Goal: Task Accomplishment & Management: Complete application form

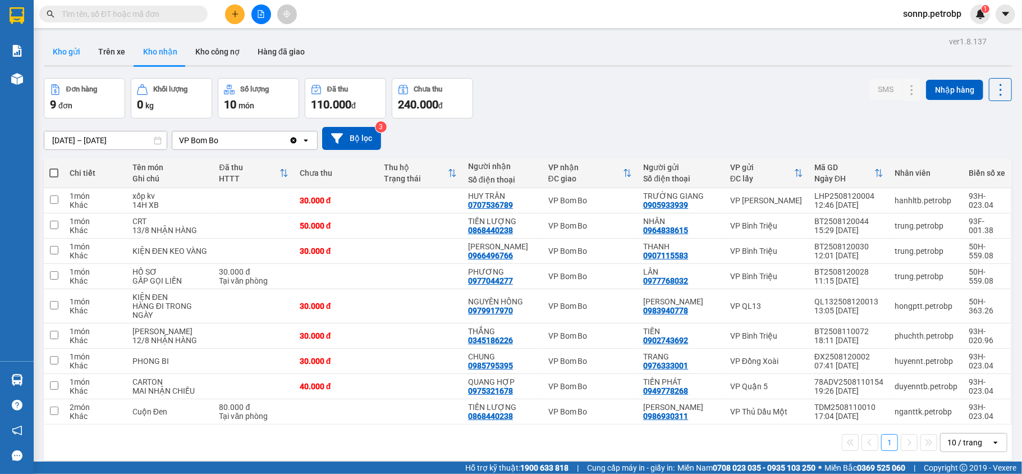
click at [85, 54] on button "Kho gửi" at bounding box center [66, 51] width 45 height 27
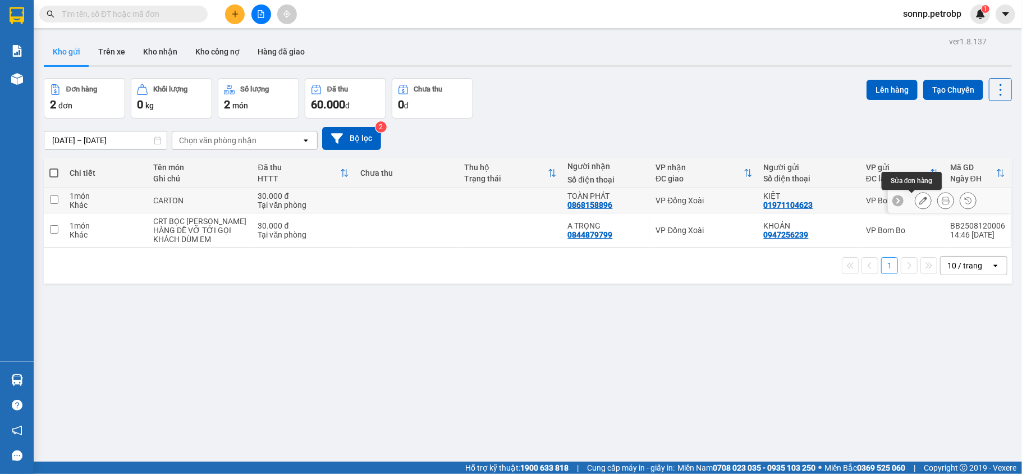
click at [919, 201] on icon at bounding box center [923, 200] width 8 height 8
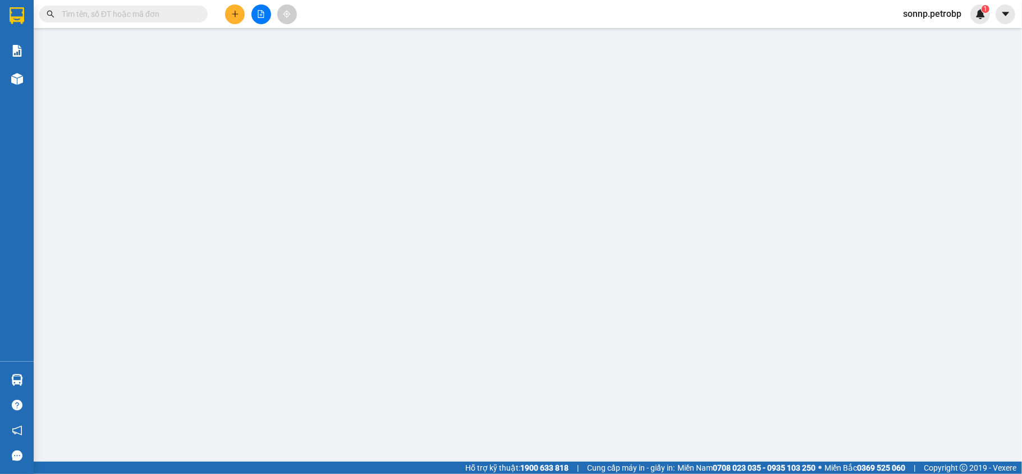
type input "01971104623"
type input "KIỆT"
type input "0868158896"
type input "TOÀN PHÁT"
type input "30.000"
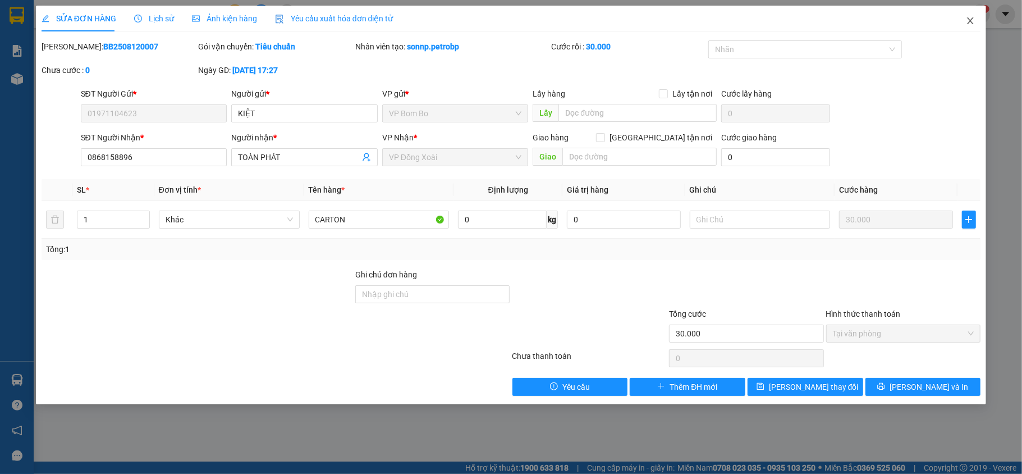
click at [973, 22] on icon "close" at bounding box center [970, 20] width 9 height 9
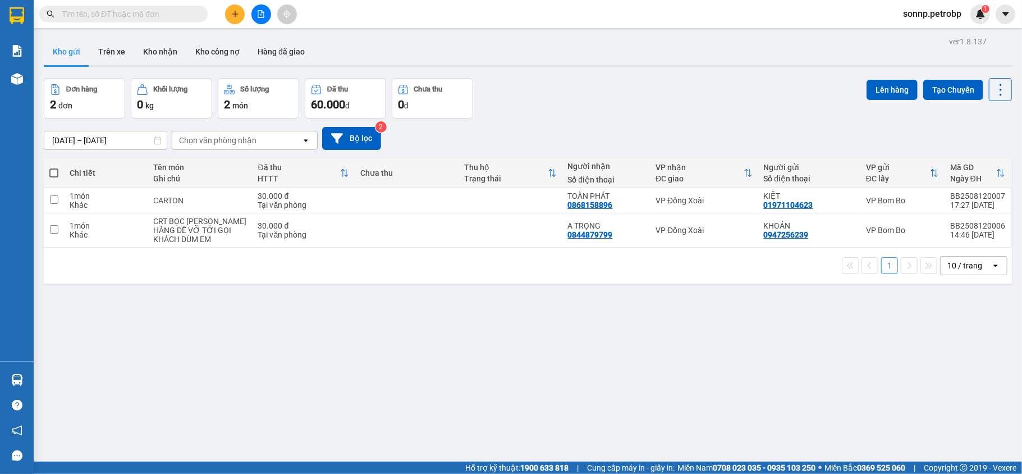
click at [959, 22] on div "sonnp.petrobp 1" at bounding box center [942, 14] width 96 height 20
click at [934, 20] on span "sonnp.petrobp" at bounding box center [932, 14] width 76 height 14
click at [906, 36] on li "Đăng xuất" at bounding box center [931, 35] width 78 height 18
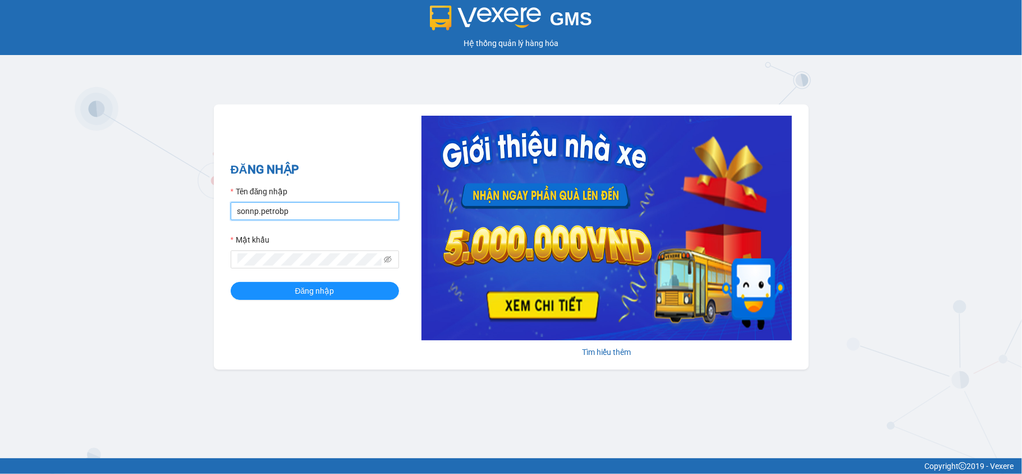
click at [308, 213] on input "sonnp.petrobp" at bounding box center [315, 211] width 168 height 18
click at [297, 203] on input "sonnp.petrobp" at bounding box center [315, 211] width 168 height 18
type input "yennot.petrobp"
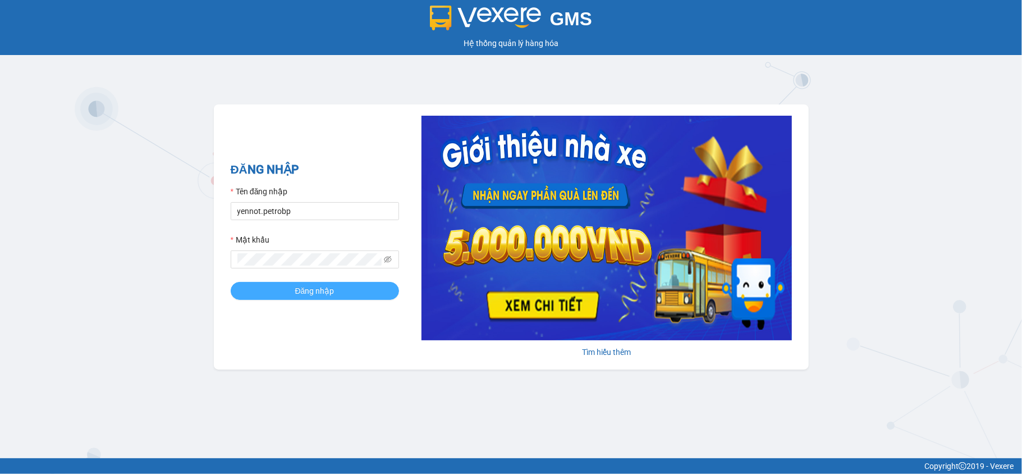
click at [303, 282] on button "Đăng nhập" at bounding box center [315, 291] width 168 height 18
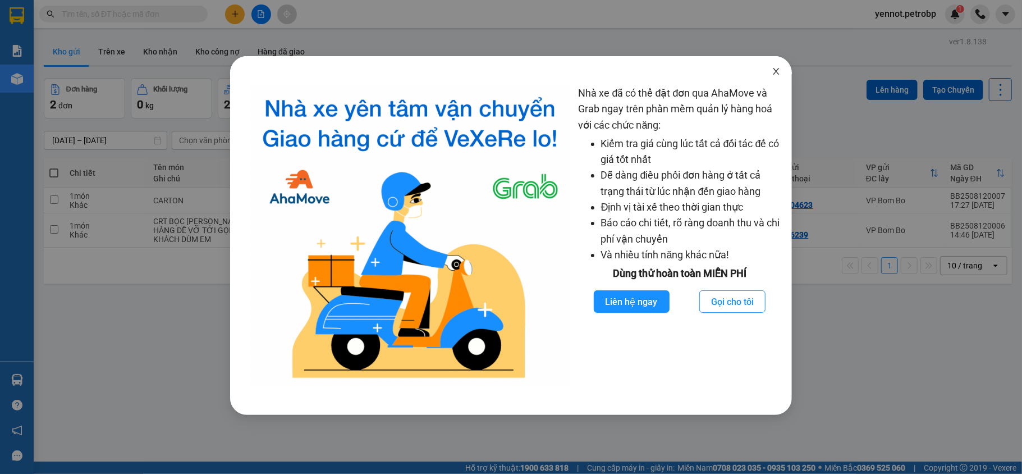
click at [779, 72] on icon "close" at bounding box center [776, 71] width 9 height 9
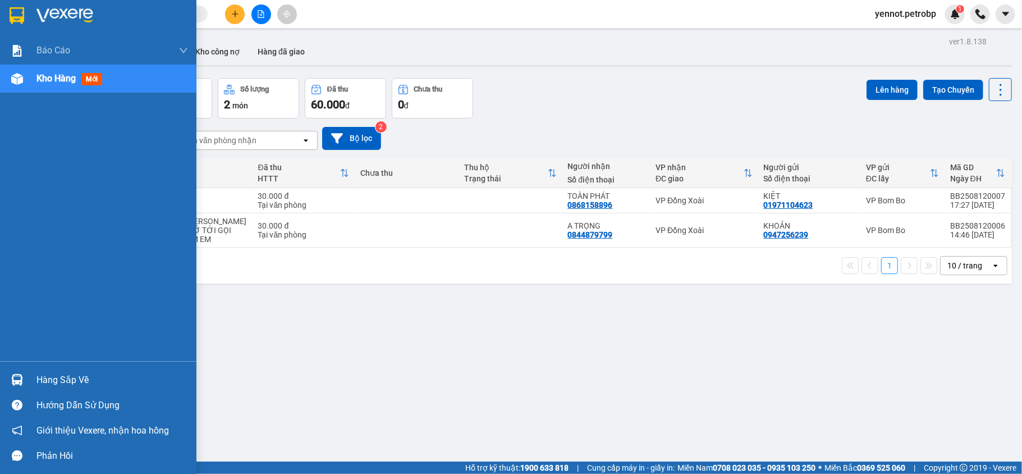
click at [12, 375] on img at bounding box center [17, 380] width 12 height 12
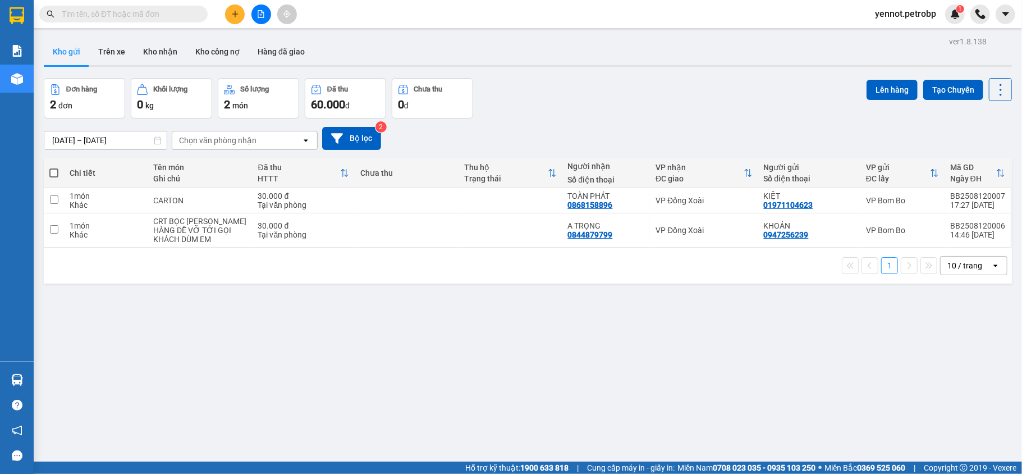
drag, startPoint x: 712, startPoint y: 358, endPoint x: 694, endPoint y: 322, distance: 40.4
click at [715, 358] on section "Kết quả tìm kiếm ( 0 ) Bộ lọc No Data yennot.petrobp 1 Báo cáo BC tiền tận nơi …" at bounding box center [511, 237] width 1022 height 474
click at [153, 50] on button "Kho nhận" at bounding box center [160, 51] width 52 height 27
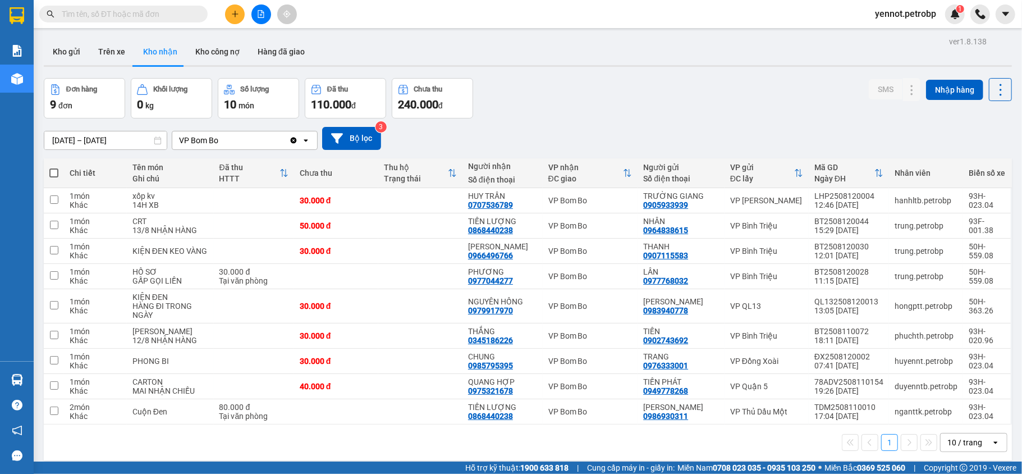
click at [117, 21] on span at bounding box center [123, 14] width 168 height 17
click at [111, 19] on input "text" at bounding box center [128, 14] width 132 height 12
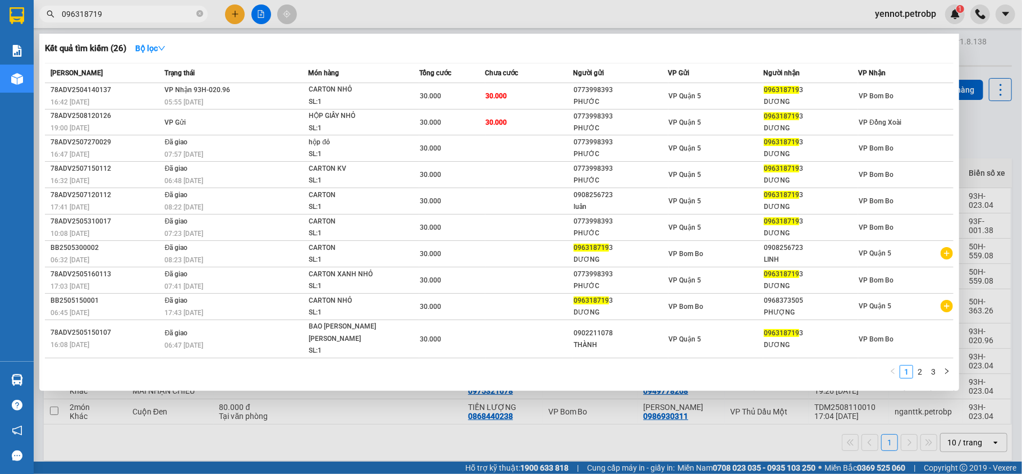
type input "0963187193"
click at [199, 18] on span at bounding box center [199, 14] width 7 height 11
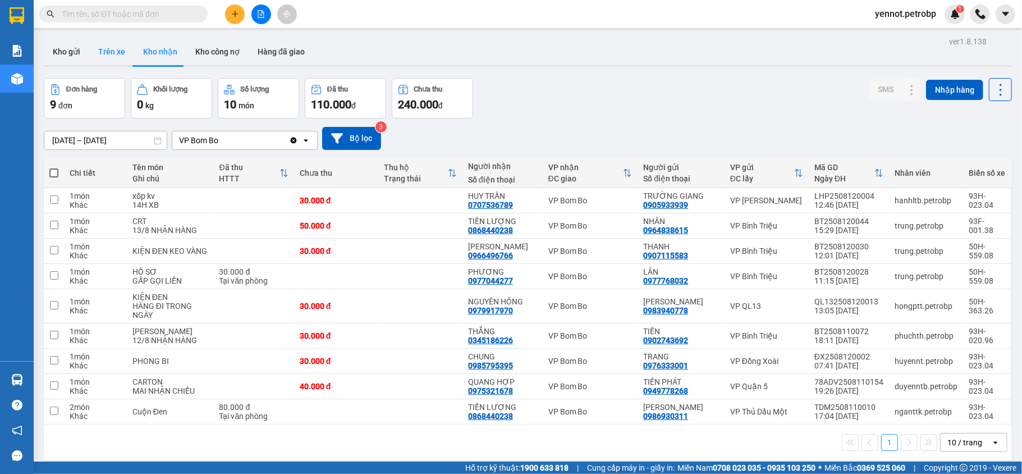
click at [111, 48] on button "Trên xe" at bounding box center [111, 51] width 45 height 27
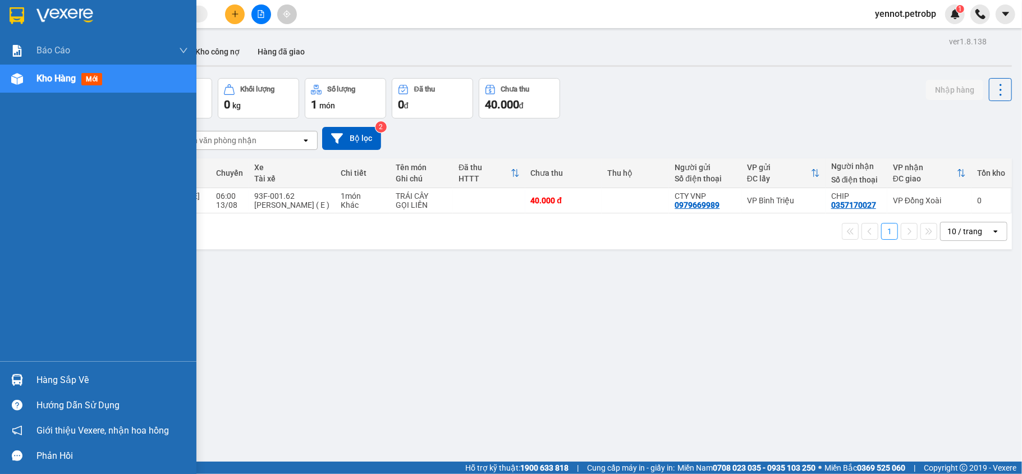
click at [21, 370] on div at bounding box center [17, 380] width 20 height 20
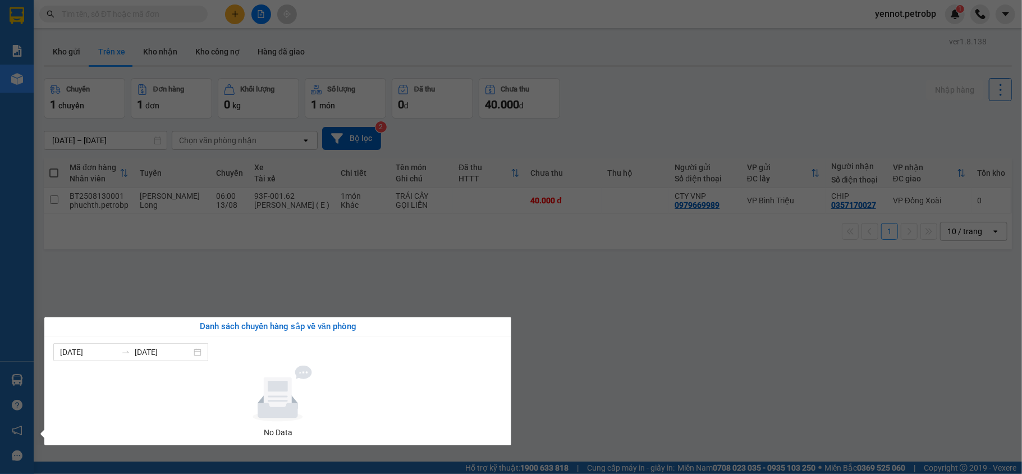
click at [587, 295] on section "Kết quả tìm kiếm ( 22 ) Bộ lọc Mã ĐH Trạng thái Món hàng Tổng cước Chưa cước Ng…" at bounding box center [511, 237] width 1022 height 474
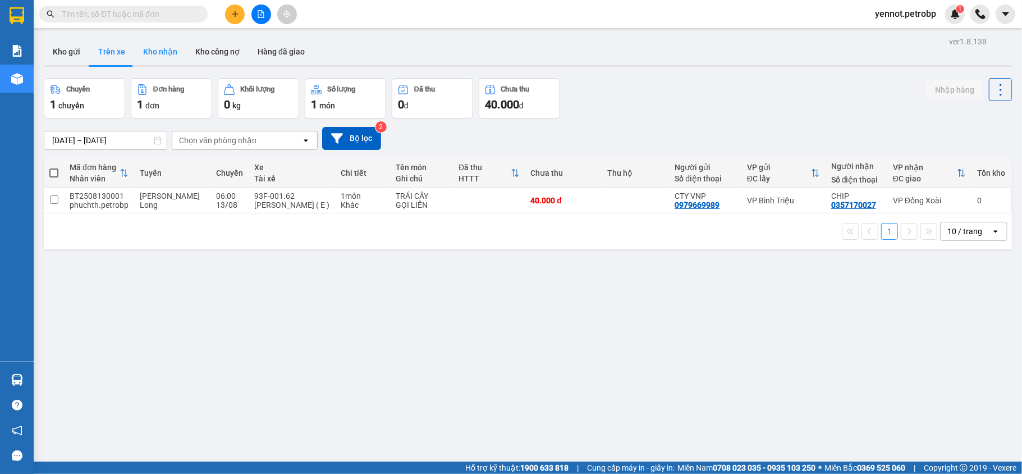
click at [153, 39] on button "Kho nhận" at bounding box center [160, 51] width 52 height 27
type input "[DATE] – [DATE]"
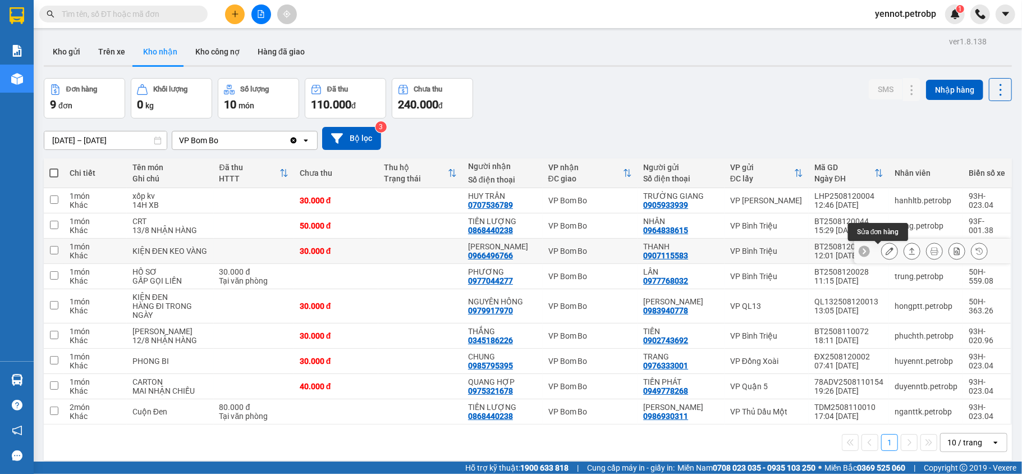
click at [886, 250] on icon at bounding box center [890, 251] width 8 height 8
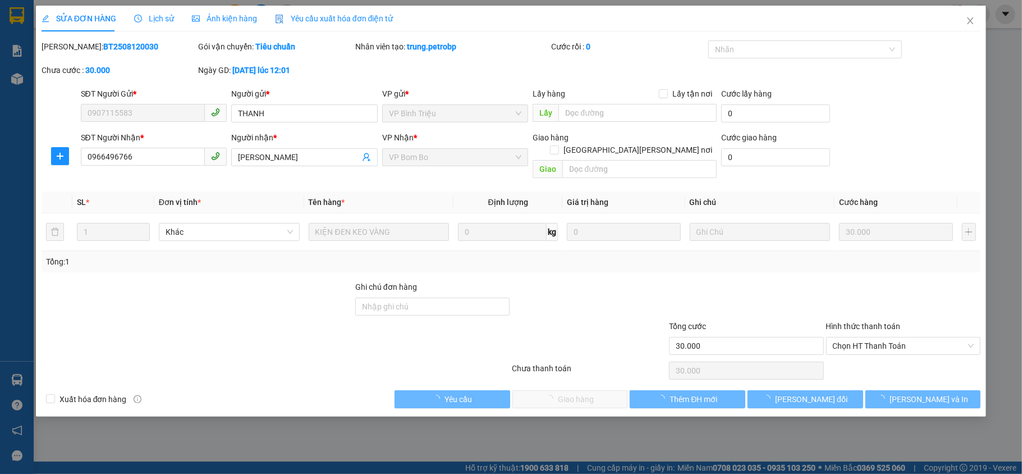
type input "0907115583"
type input "THANH"
type input "0966496766"
type input "[PERSON_NAME]"
type input "30.000"
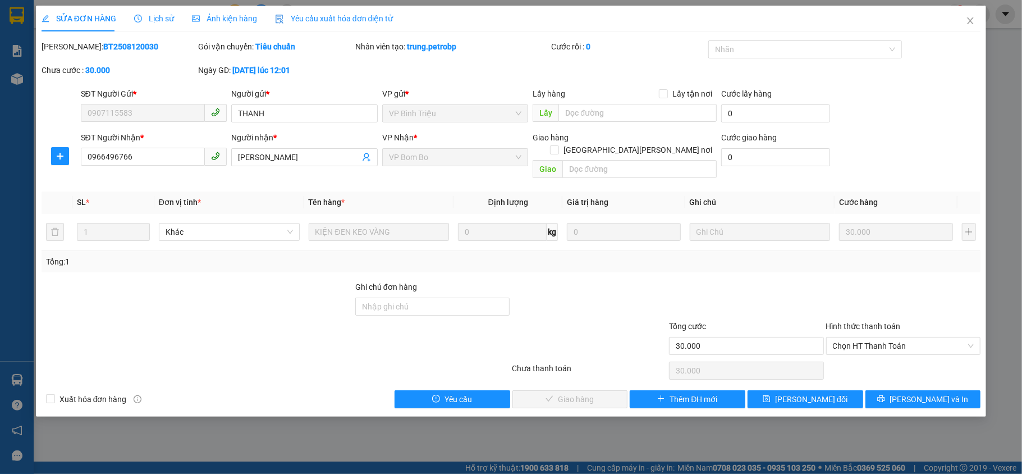
drag, startPoint x: 70, startPoint y: 42, endPoint x: 126, endPoint y: 46, distance: 56.3
click at [126, 46] on div "Mã ĐH: BT2508120030" at bounding box center [119, 46] width 155 height 12
copy b "BT2508120030"
click at [850, 337] on span "Chọn HT Thanh Toán" at bounding box center [903, 345] width 141 height 17
drag, startPoint x: 855, startPoint y: 351, endPoint x: 832, endPoint y: 357, distance: 24.4
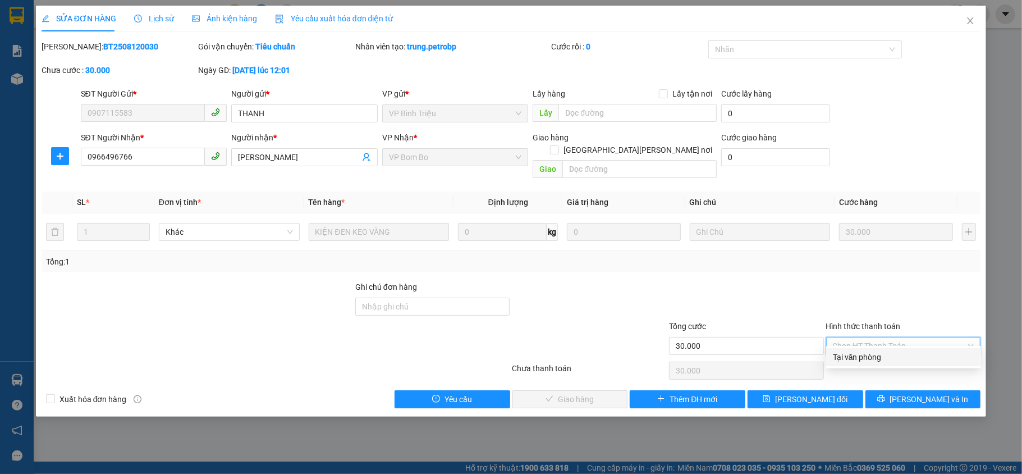
click at [856, 351] on div "Tại văn phòng" at bounding box center [903, 357] width 141 height 12
type input "0"
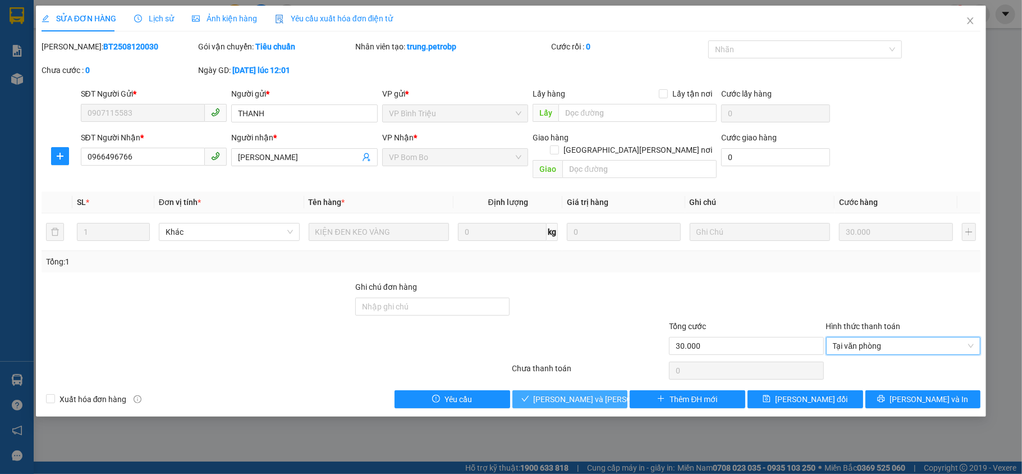
click at [567, 393] on span "Lưu và Giao hàng" at bounding box center [610, 399] width 152 height 12
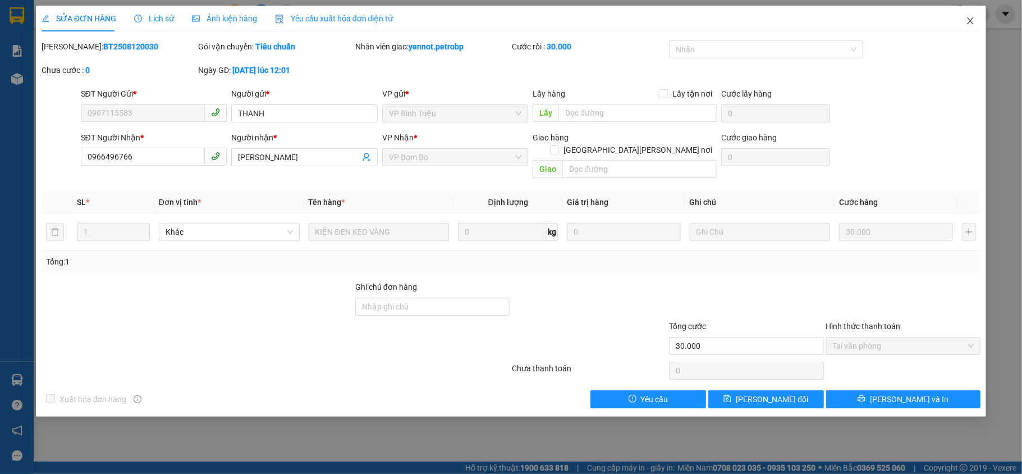
click at [971, 17] on icon "close" at bounding box center [970, 20] width 9 height 9
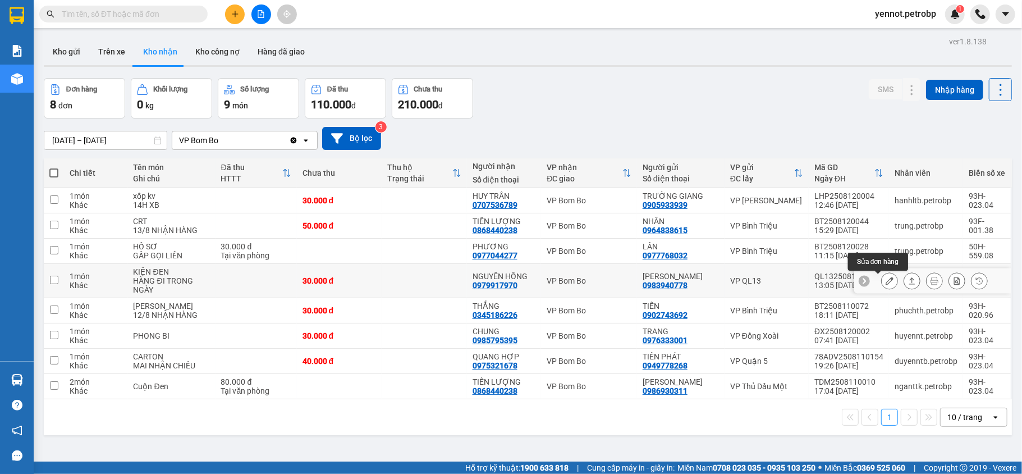
click at [886, 283] on icon at bounding box center [890, 281] width 8 height 8
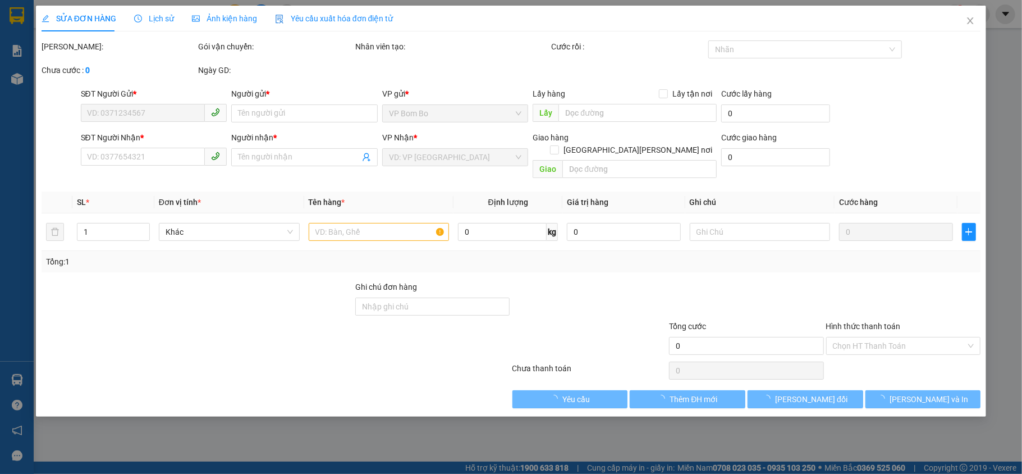
type input "0983940778"
type input "[PERSON_NAME]"
type input "0979917970"
type input "NGUYÊN HỒNG"
type input "30.000"
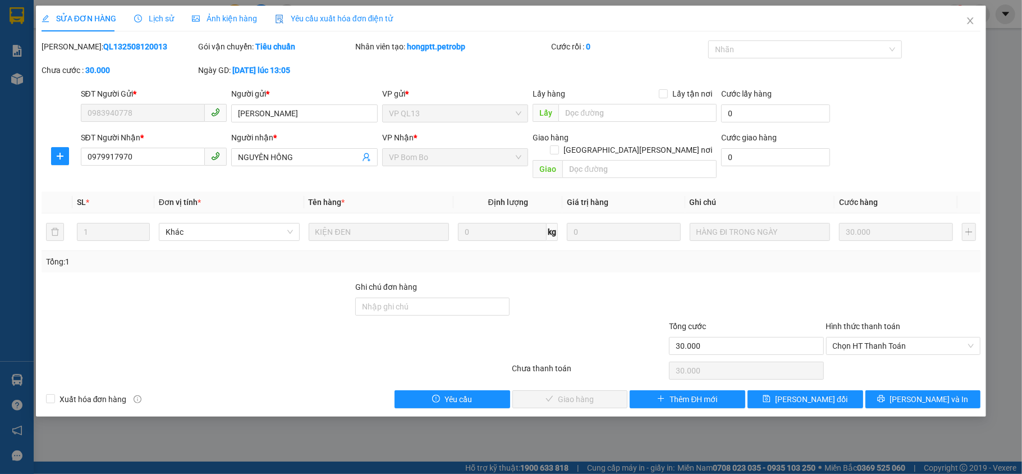
drag, startPoint x: 70, startPoint y: 45, endPoint x: 144, endPoint y: 51, distance: 74.8
click at [144, 51] on div "Mã ĐH: QL132508120013" at bounding box center [119, 46] width 155 height 12
click at [899, 337] on span "Chọn HT Thanh Toán" at bounding box center [903, 345] width 141 height 17
click at [885, 353] on div "Tại văn phòng" at bounding box center [903, 357] width 141 height 12
type input "0"
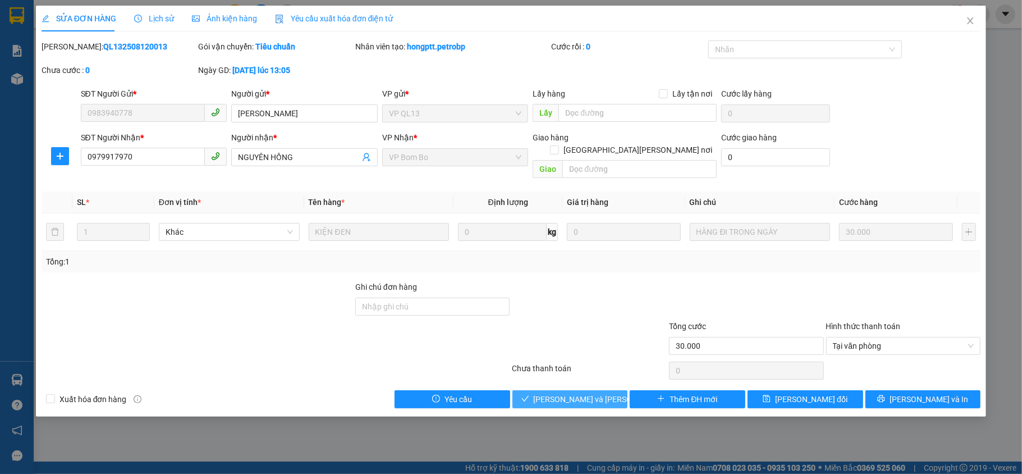
click at [569, 393] on span "Lưu và Giao hàng" at bounding box center [610, 399] width 152 height 12
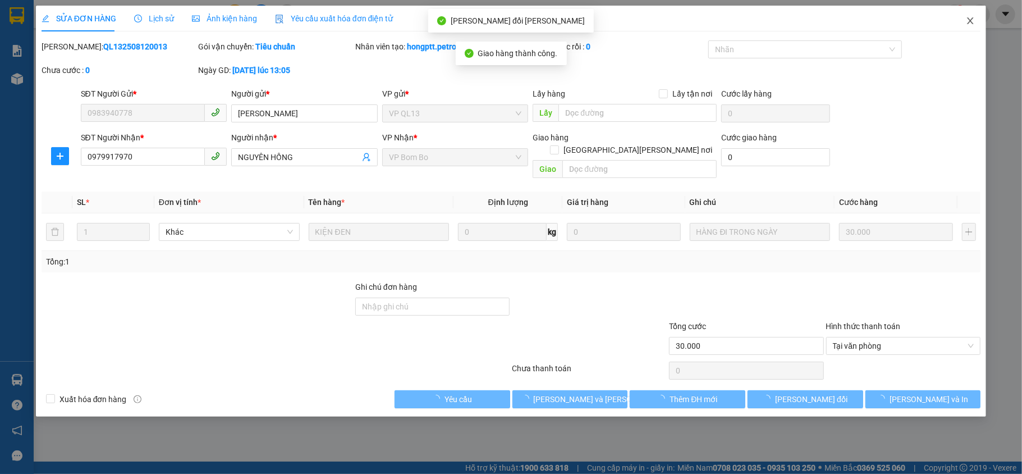
click at [971, 19] on icon "close" at bounding box center [970, 20] width 9 height 9
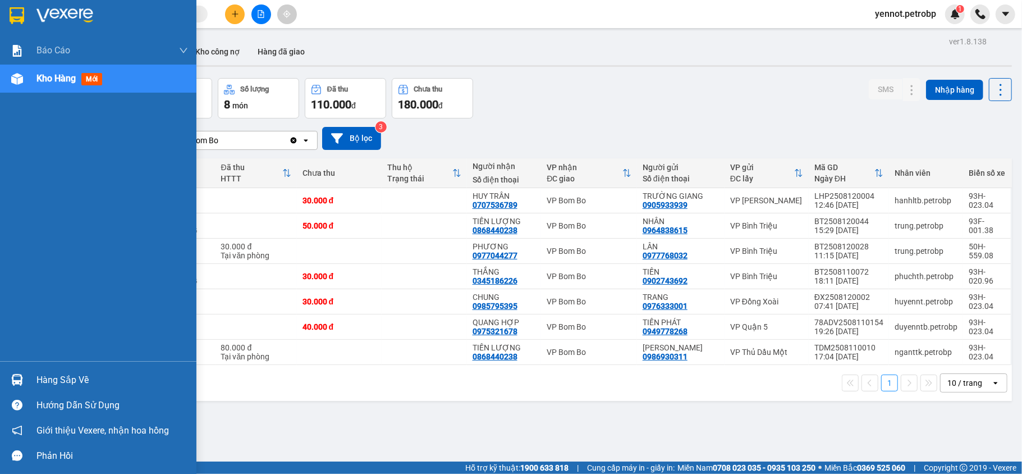
click at [55, 369] on div "Hàng sắp về" at bounding box center [98, 379] width 196 height 25
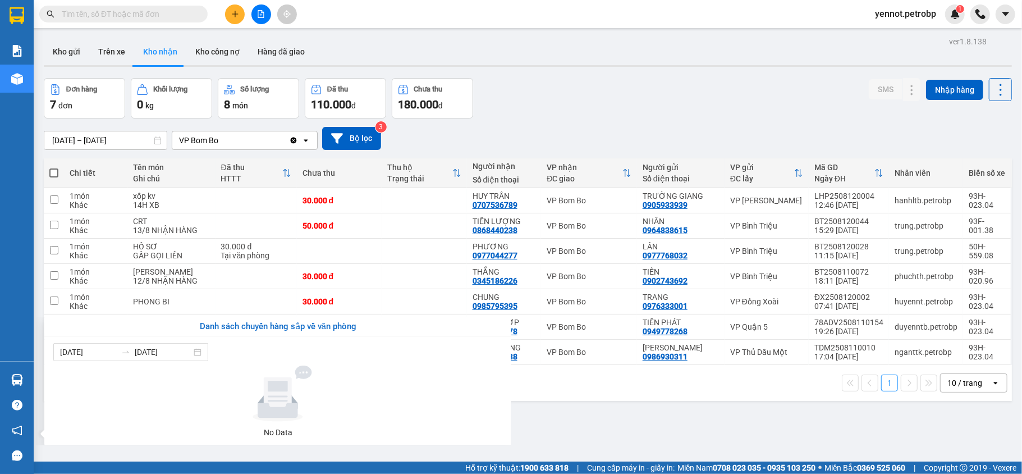
click at [596, 416] on section "Kết quả tìm kiếm ( 22 ) Bộ lọc Mã ĐH Trạng thái Món hàng Tổng cước Chưa cước Ng…" at bounding box center [511, 237] width 1022 height 474
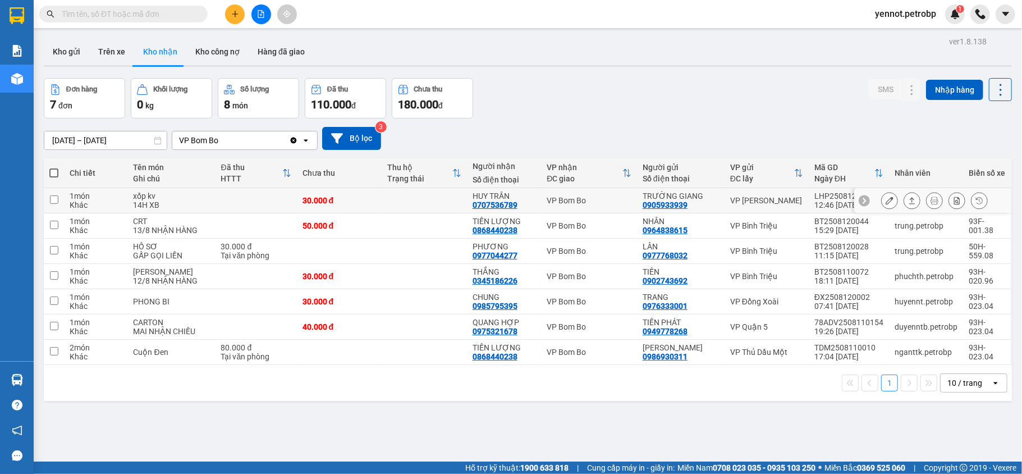
click at [886, 204] on icon at bounding box center [890, 200] width 8 height 8
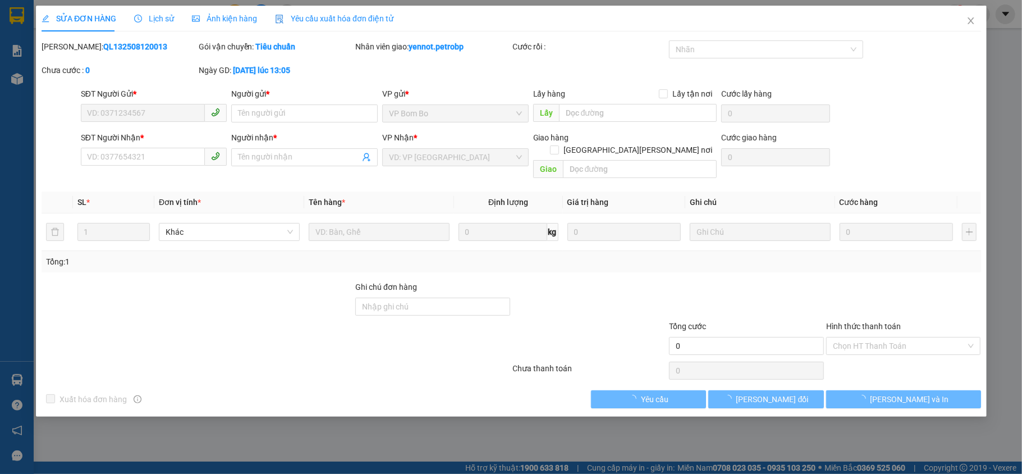
type input "0905933939"
type input "TRƯỜNG GIANG"
type input "0707536789"
type input "HUY TRẦN"
type input "30.000"
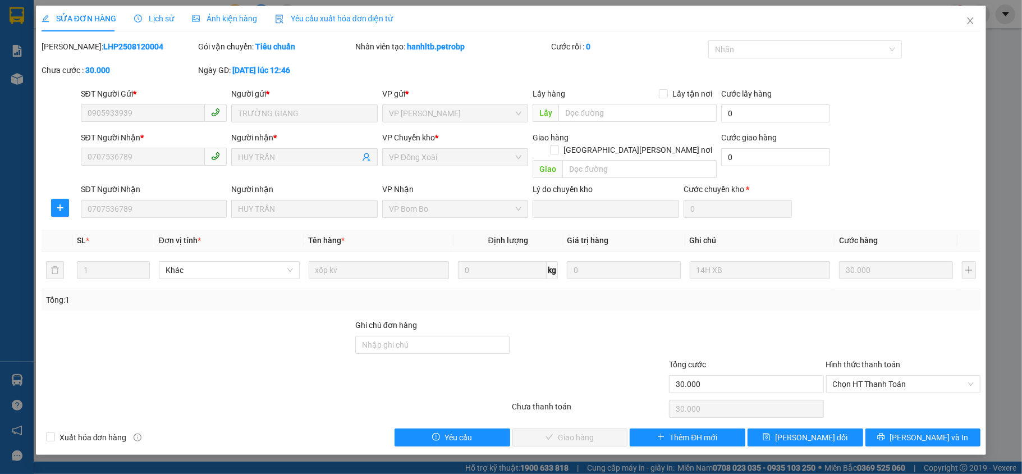
drag, startPoint x: 68, startPoint y: 45, endPoint x: 131, endPoint y: 48, distance: 62.4
click at [131, 48] on div "Mã ĐH: LHP2508120004" at bounding box center [119, 46] width 155 height 12
copy b "LHP2508120004"
click at [871, 376] on span "Chọn HT Thanh Toán" at bounding box center [903, 384] width 141 height 17
drag, startPoint x: 872, startPoint y: 389, endPoint x: 839, endPoint y: 396, distance: 34.3
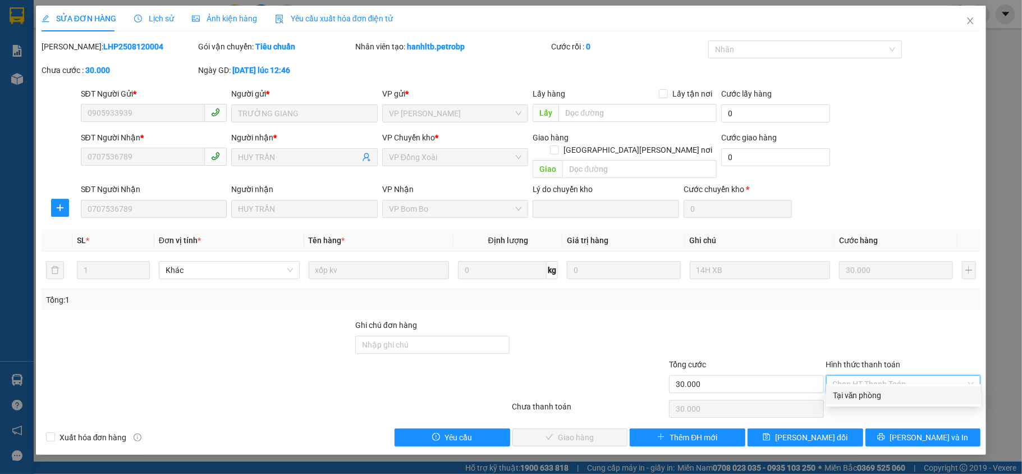
click at [873, 390] on div "Tại văn phòng" at bounding box center [903, 395] width 141 height 12
type input "0"
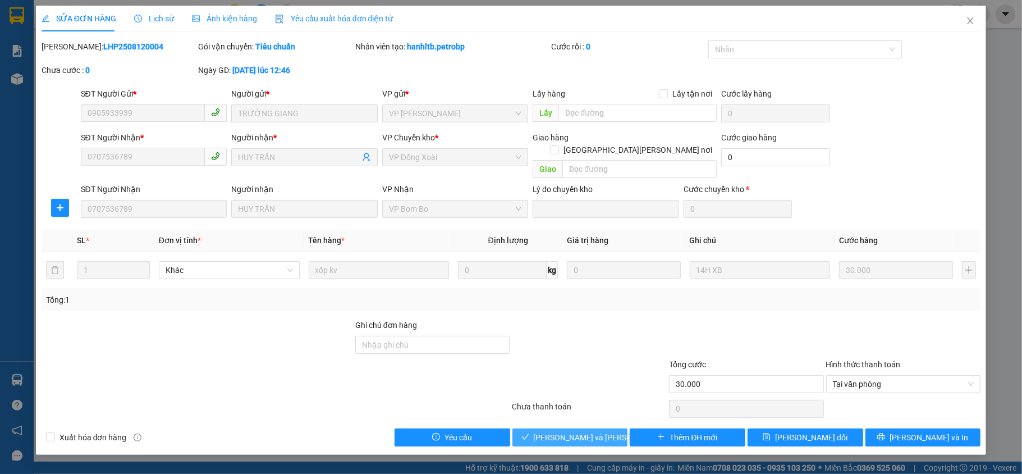
click at [588, 431] on span "Lưu và Giao hàng" at bounding box center [610, 437] width 152 height 12
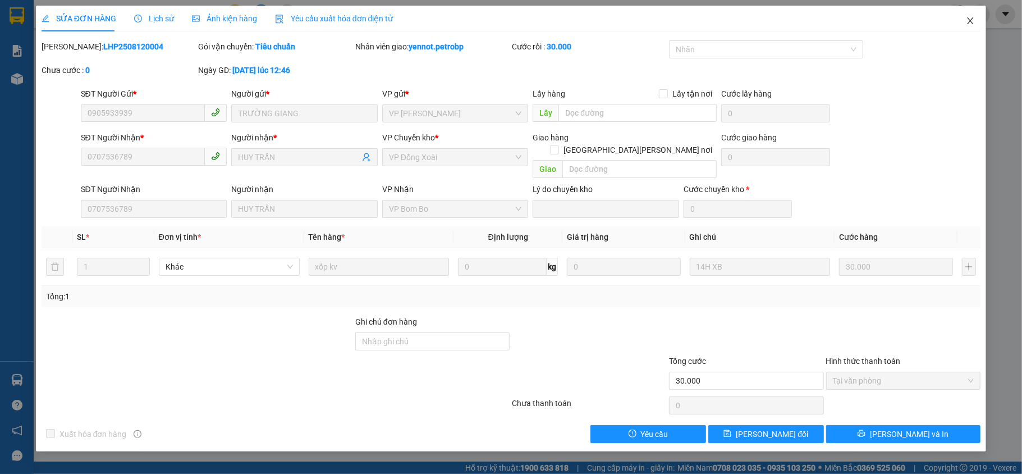
click at [976, 19] on span "Close" at bounding box center [970, 21] width 31 height 31
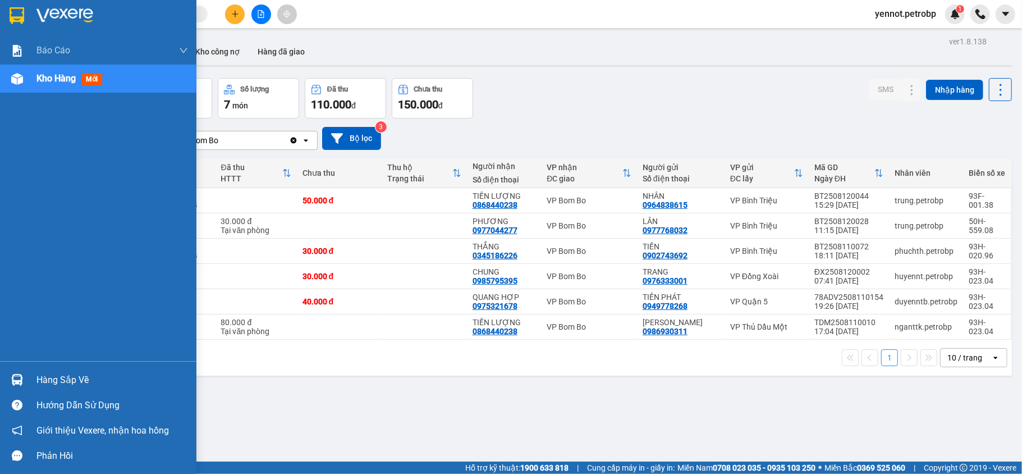
drag, startPoint x: 19, startPoint y: 374, endPoint x: 21, endPoint y: 366, distance: 8.0
click at [21, 374] on img at bounding box center [17, 380] width 12 height 12
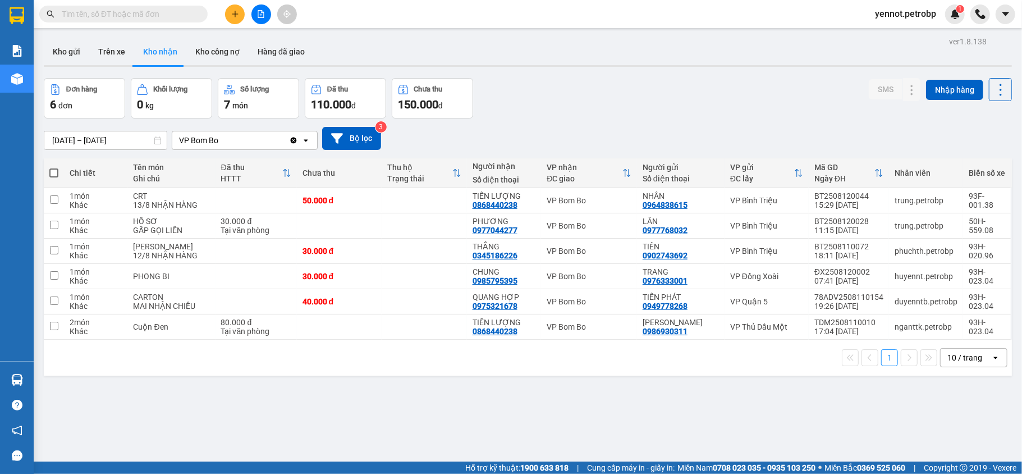
click at [659, 396] on section "Kết quả tìm kiếm ( 22 ) Bộ lọc Mã ĐH Trạng thái Món hàng Tổng cước Chưa cước Ng…" at bounding box center [511, 237] width 1022 height 474
click at [121, 8] on input "text" at bounding box center [128, 14] width 132 height 12
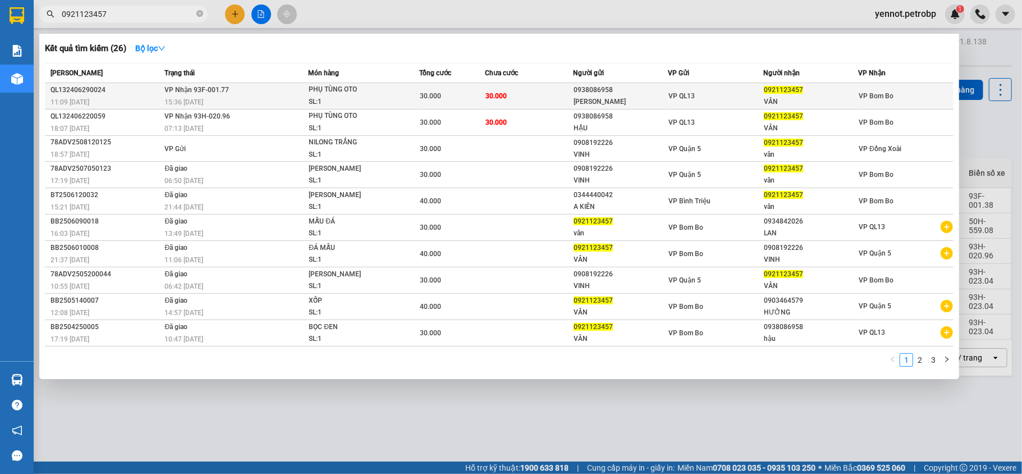
type input "0921123457"
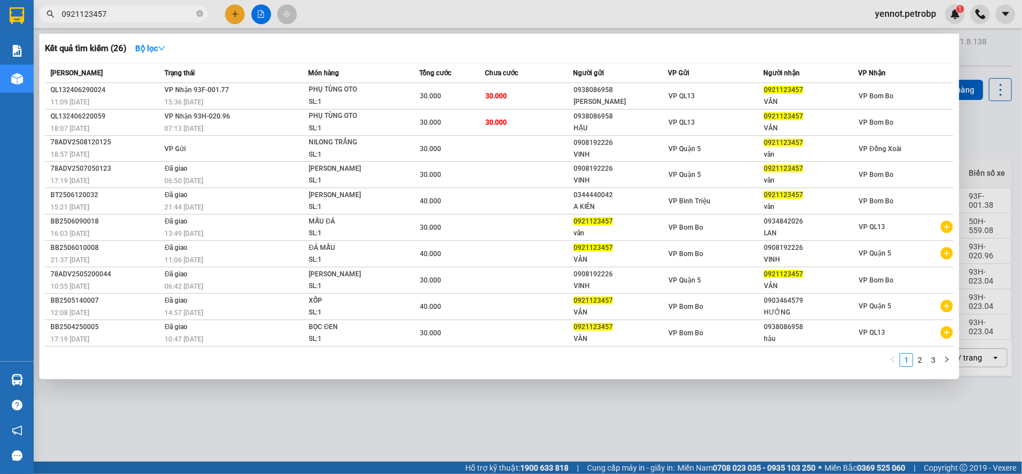
click at [347, 92] on div "PHỤ TÙNG OTO" at bounding box center [351, 90] width 84 height 12
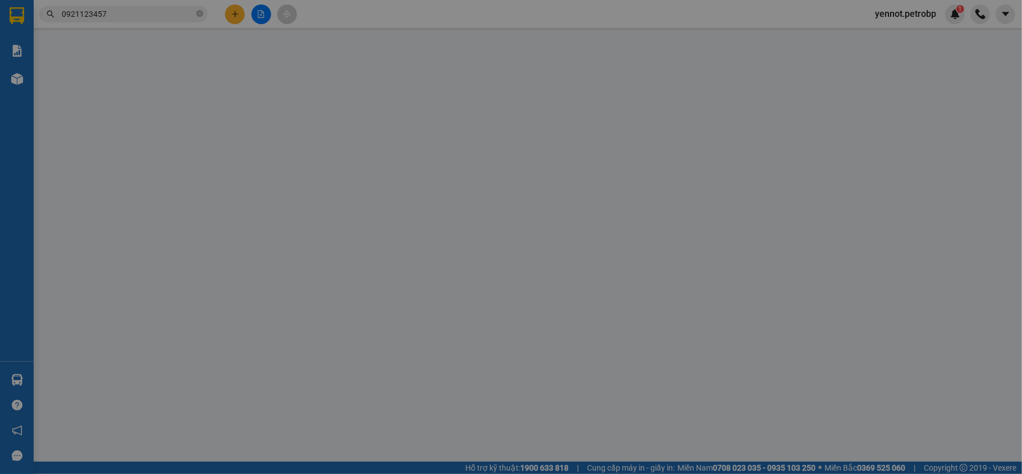
type input "0938086958"
type input "NHẬT TIẾN"
type input "0921123457"
type input "VÂN"
type input "30.000"
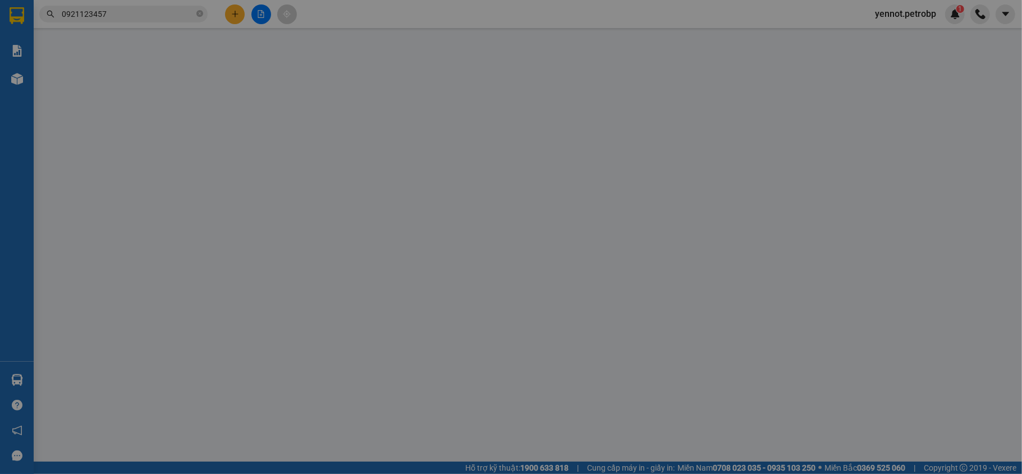
type input "30.000"
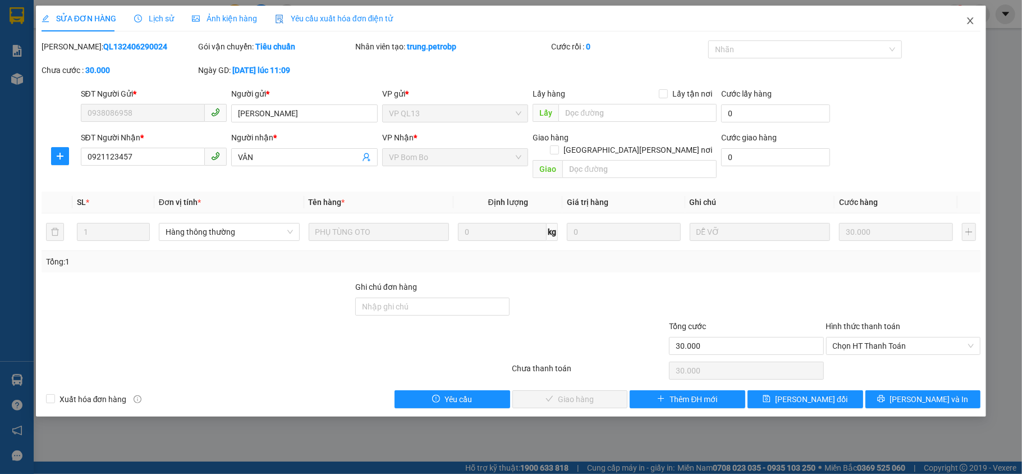
click at [970, 21] on icon "close" at bounding box center [971, 20] width 6 height 7
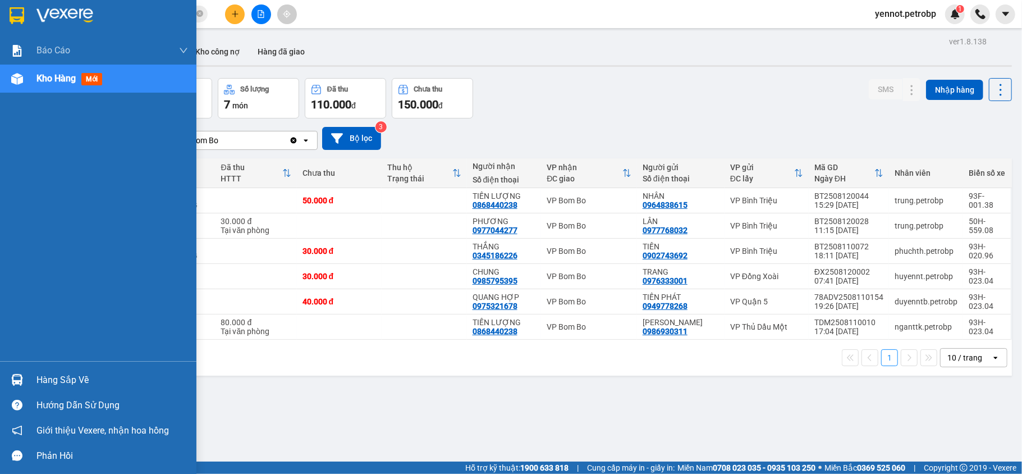
click at [29, 381] on div "Hàng sắp về" at bounding box center [98, 379] width 196 height 25
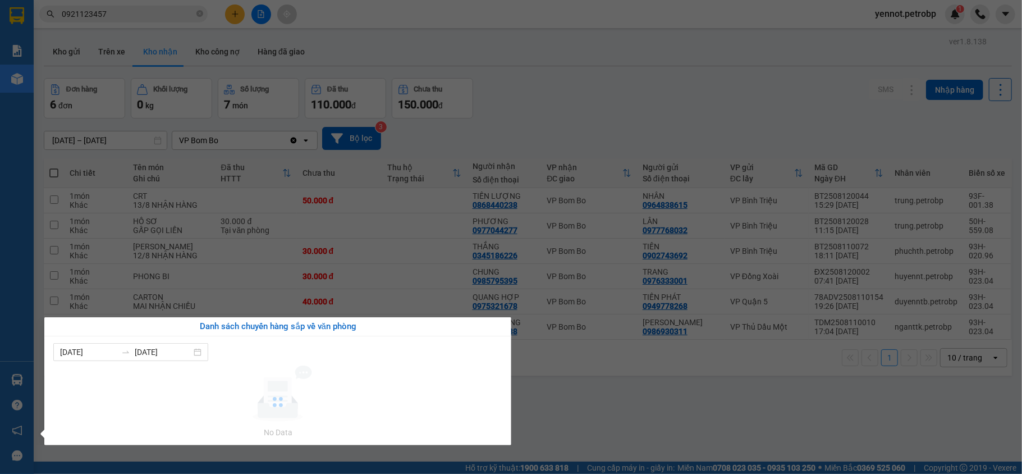
click at [633, 404] on section "Kết quả tìm kiếm ( 26 ) Bộ lọc Mã ĐH Trạng thái Món hàng Tổng cước Chưa cước Ng…" at bounding box center [511, 237] width 1022 height 474
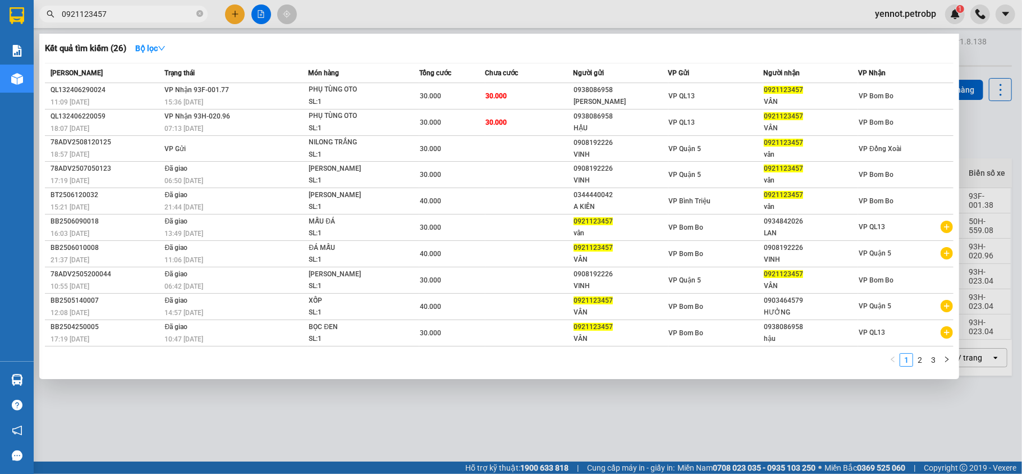
click at [155, 13] on input "0921123457" at bounding box center [128, 14] width 132 height 12
click at [150, 402] on div at bounding box center [511, 237] width 1022 height 474
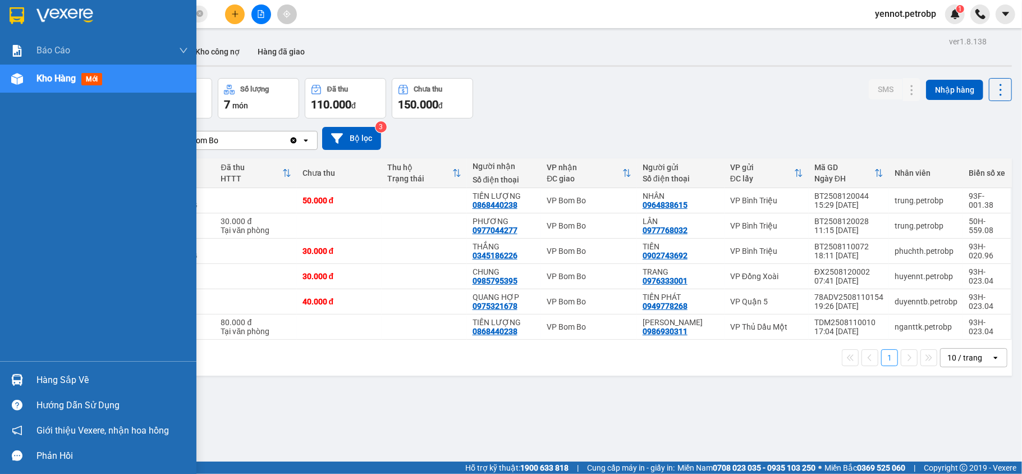
click at [21, 385] on img at bounding box center [17, 380] width 12 height 12
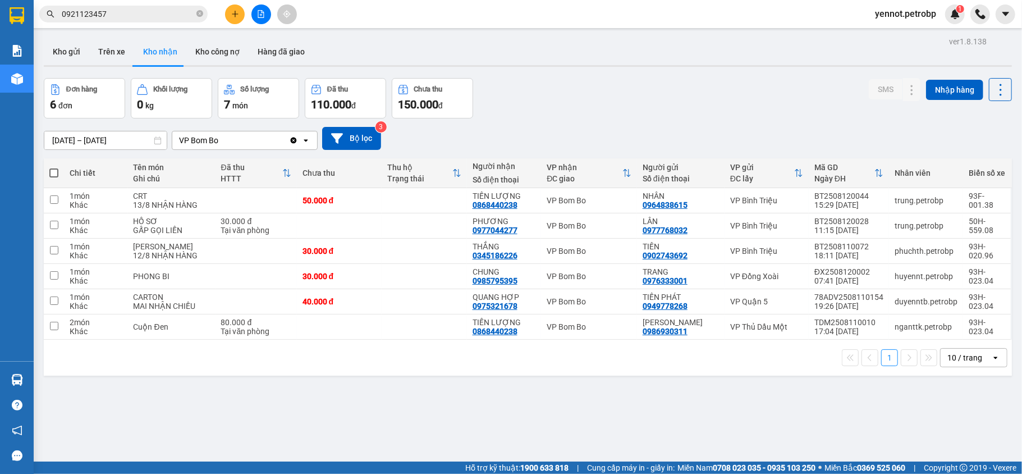
click at [587, 405] on section "Kết quả tìm kiếm ( 26 ) Bộ lọc Mã ĐH Trạng thái Món hàng Tổng cước Chưa cước Ng…" at bounding box center [511, 237] width 1022 height 474
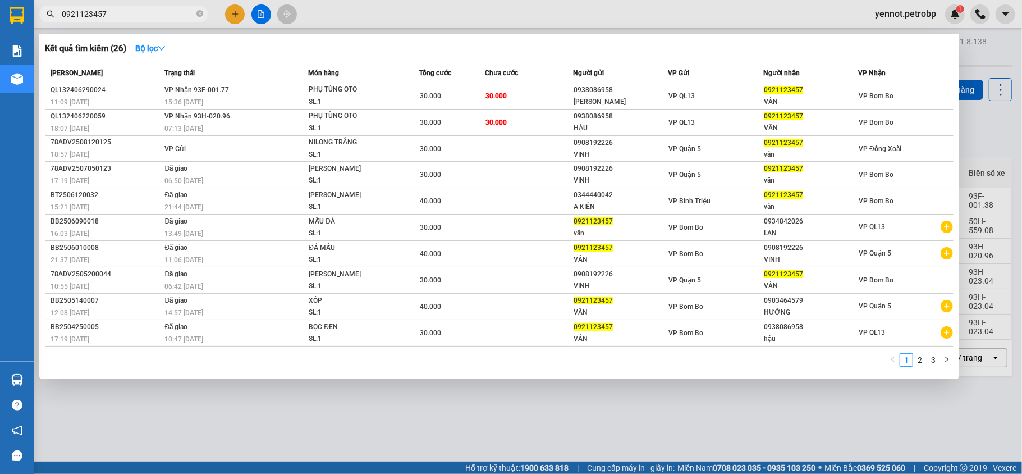
click at [143, 14] on input "0921123457" at bounding box center [128, 14] width 132 height 12
click at [235, 9] on div at bounding box center [511, 237] width 1022 height 474
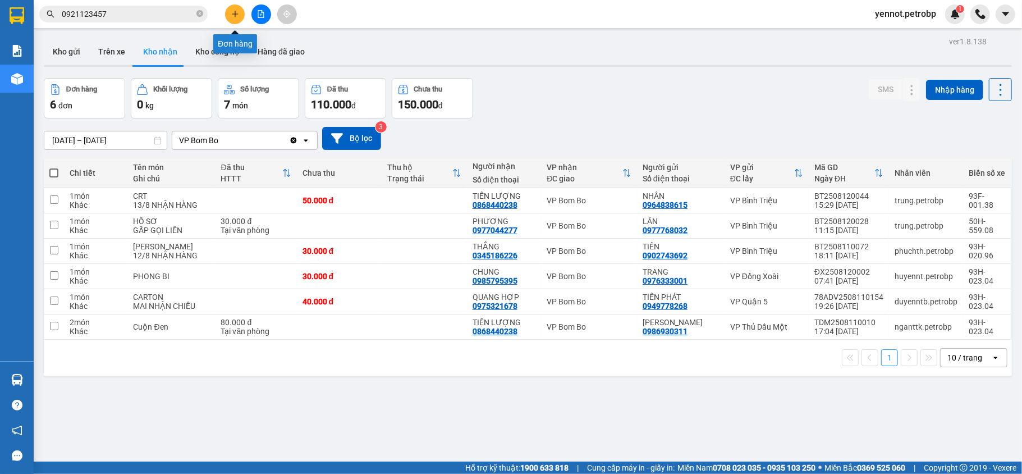
click at [242, 26] on div "Đơn hàng" at bounding box center [235, 39] width 44 height 27
click at [236, 19] on button at bounding box center [235, 14] width 20 height 20
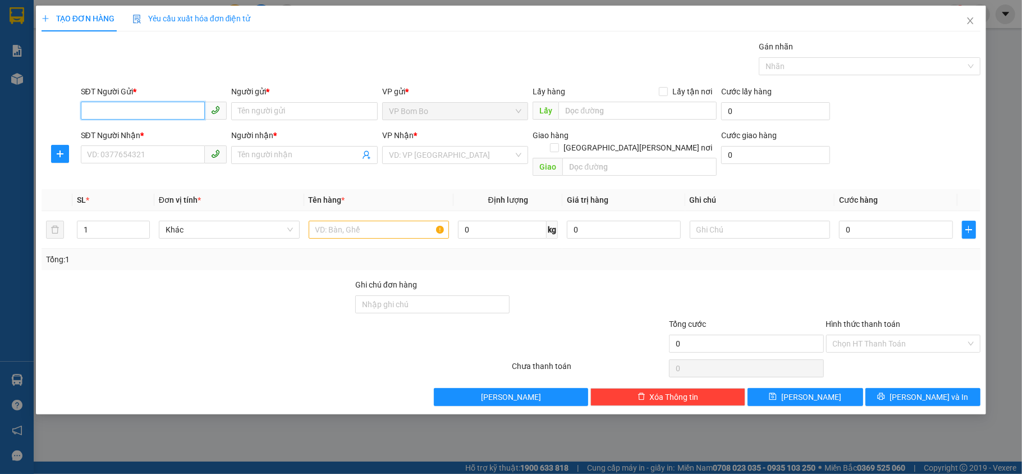
click at [138, 108] on input "SĐT Người Gửi *" at bounding box center [143, 111] width 125 height 18
type input "0336171224"
click at [281, 111] on input "Người gửi *" at bounding box center [304, 111] width 147 height 18
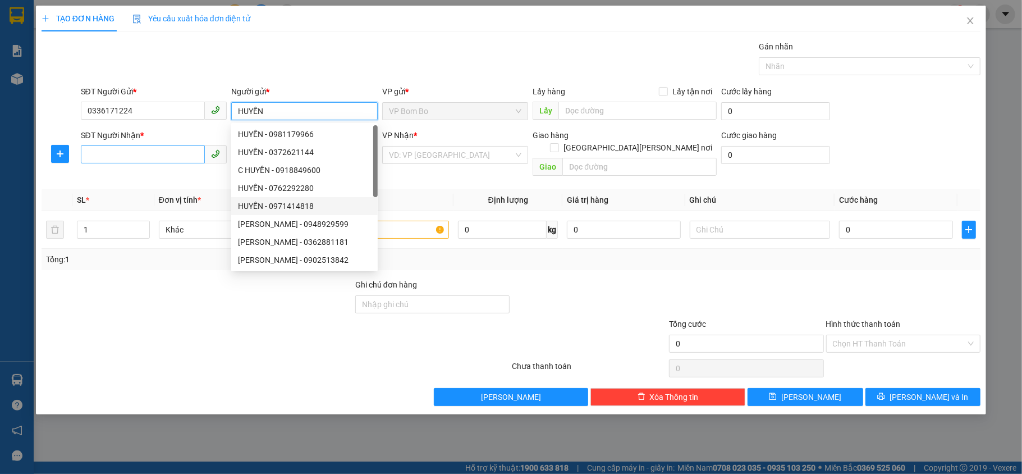
type input "HUYỀN"
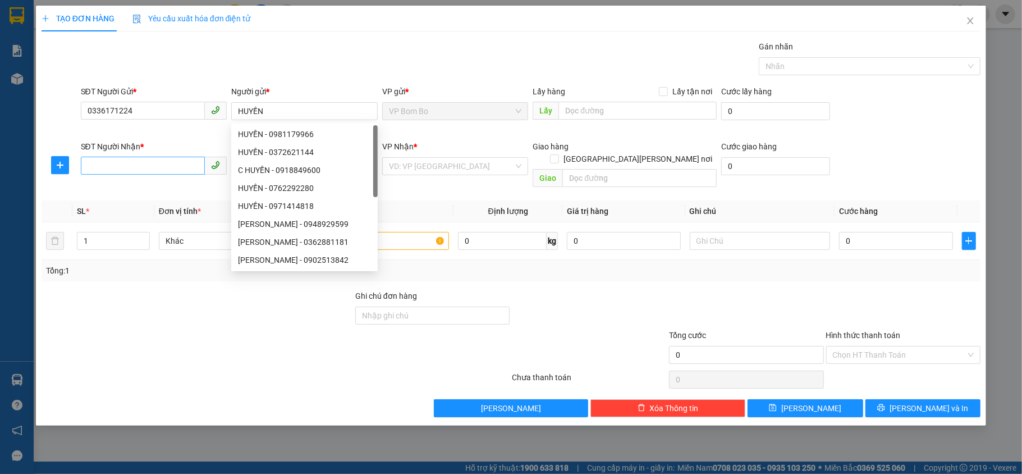
click at [134, 155] on div "SĐT Người Nhận *" at bounding box center [154, 148] width 147 height 17
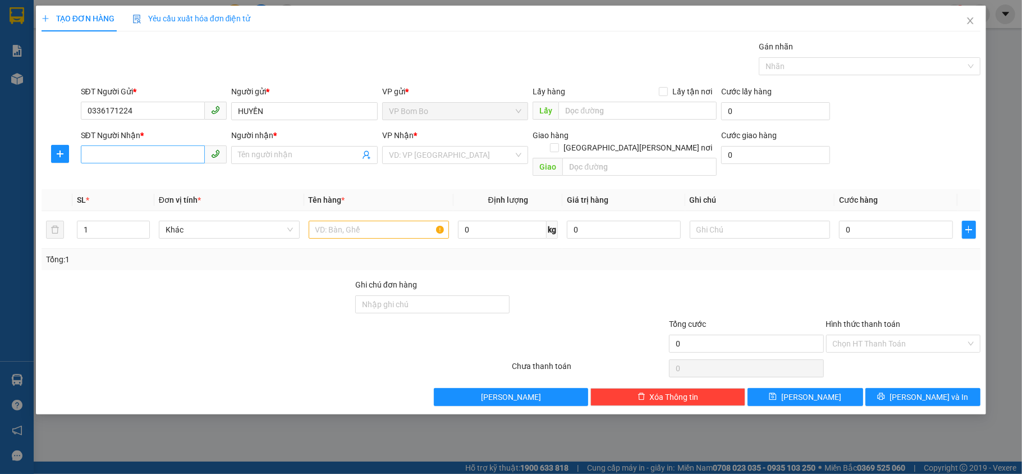
click at [139, 165] on div "SĐT Người Nhận * VD: 0377654321" at bounding box center [154, 148] width 147 height 39
click at [140, 158] on input "SĐT Người Nhận *" at bounding box center [143, 154] width 125 height 18
type input "0377324978"
click at [273, 153] on input "Người nhận *" at bounding box center [299, 155] width 122 height 12
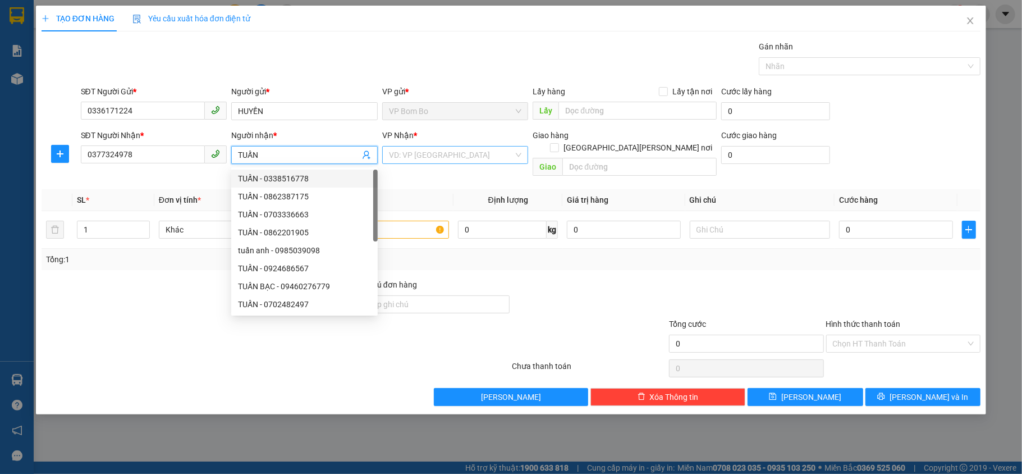
type input "TUẤN"
click at [429, 155] on input "search" at bounding box center [451, 155] width 125 height 17
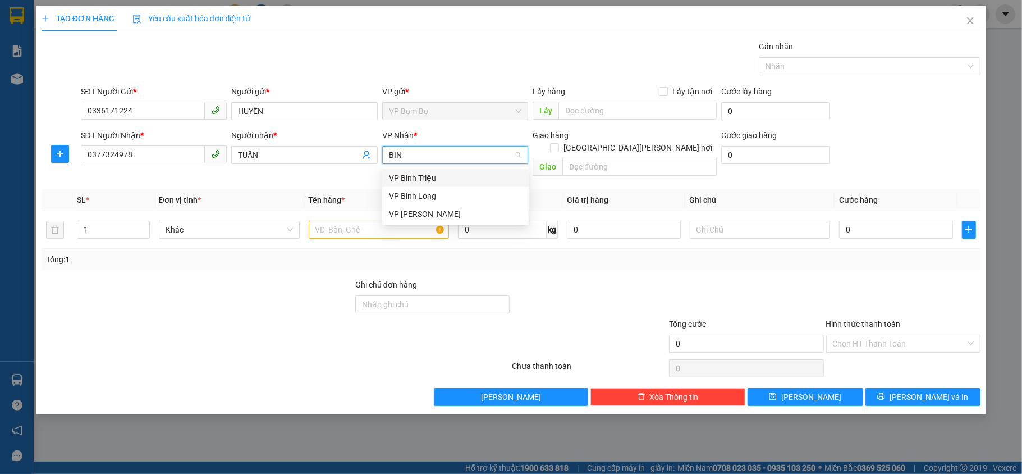
type input "BINH"
click at [427, 177] on div "VP Bình Triệu" at bounding box center [455, 178] width 133 height 12
click at [61, 158] on icon "plus" at bounding box center [60, 153] width 9 height 9
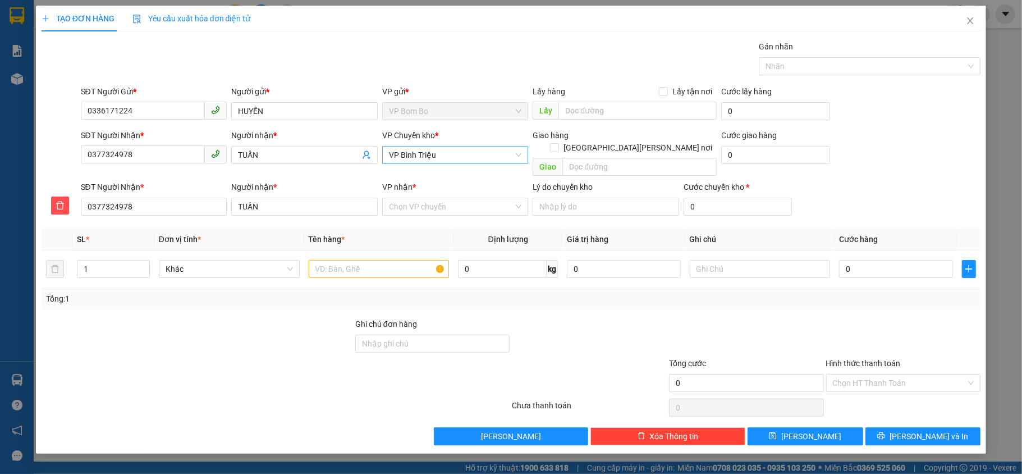
drag, startPoint x: 441, startPoint y: 156, endPoint x: 391, endPoint y: 147, distance: 50.9
click at [391, 147] on div "VP Bình Triệu" at bounding box center [455, 155] width 147 height 18
type input "ĐÔ"
click at [415, 191] on div "VP Đồng Xoài" at bounding box center [455, 196] width 133 height 12
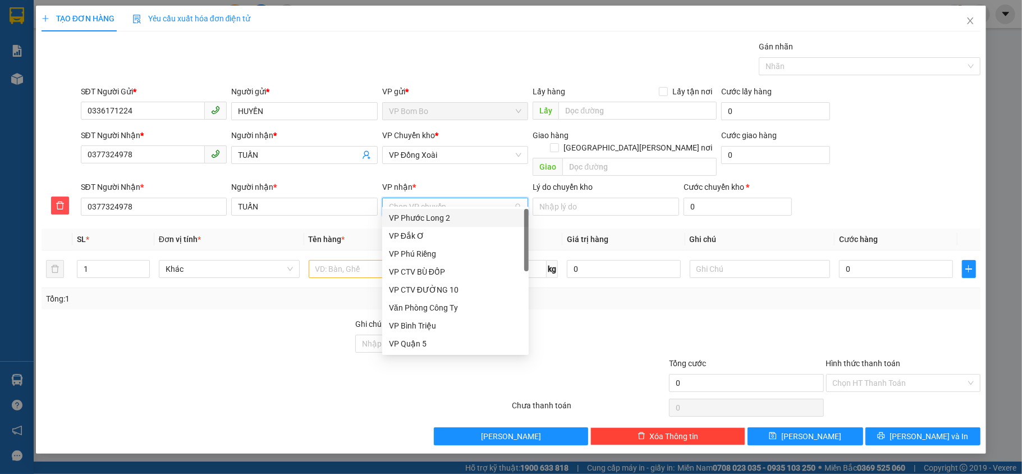
click at [434, 198] on input "VP nhận *" at bounding box center [451, 206] width 125 height 17
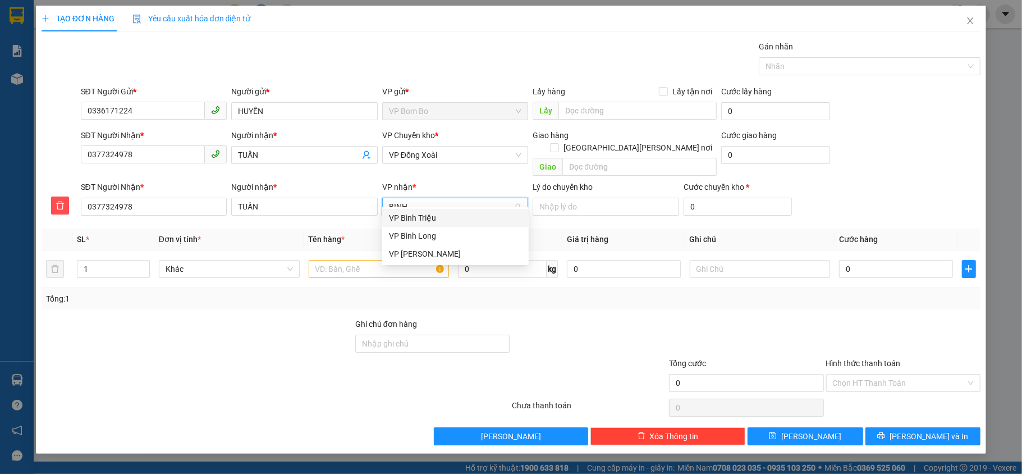
type input "BÌNH"
click at [436, 216] on div "VP Bình Triệu" at bounding box center [455, 218] width 133 height 12
click at [418, 260] on input "text" at bounding box center [379, 269] width 141 height 18
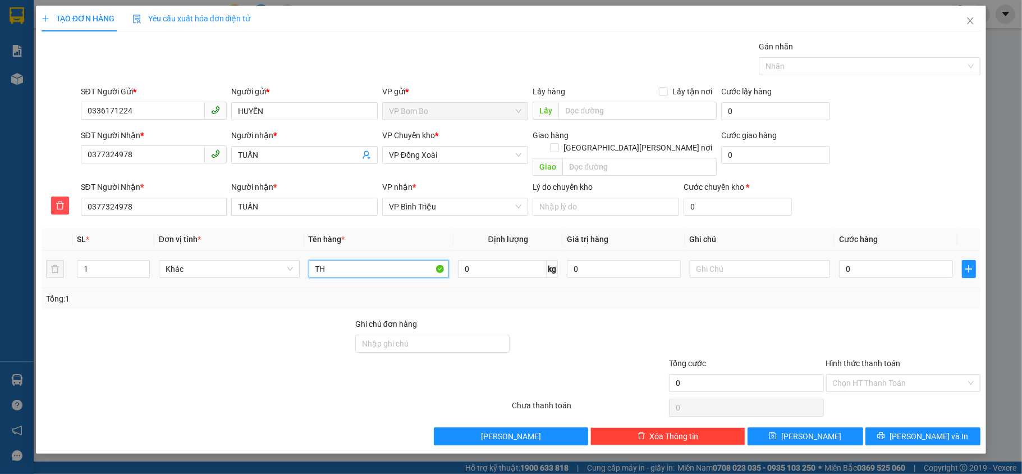
type input "T"
type input "CARTON TRÁI CÂY"
click at [872, 263] on input "0" at bounding box center [895, 269] width 113 height 18
type input "004"
type input "4"
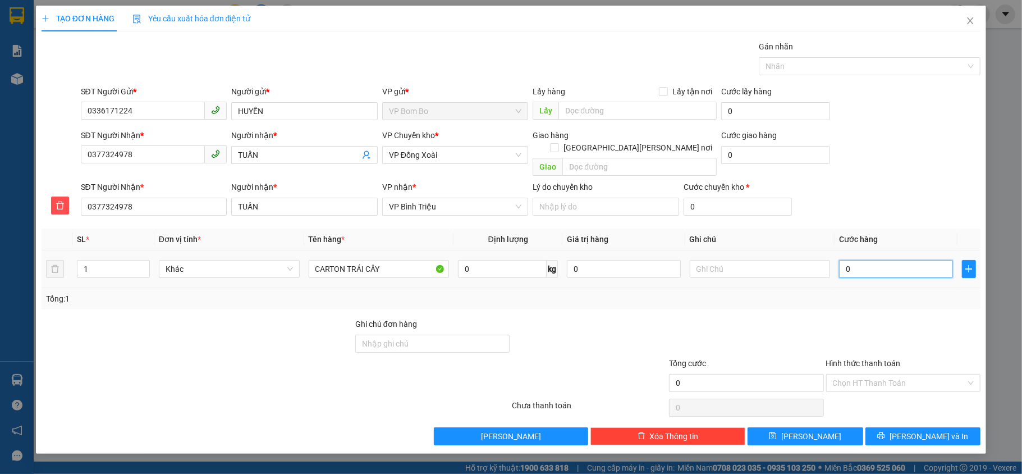
type input "4"
type input "0.040"
type input "40"
click at [921, 292] on div "Tổng: 1" at bounding box center [511, 298] width 931 height 12
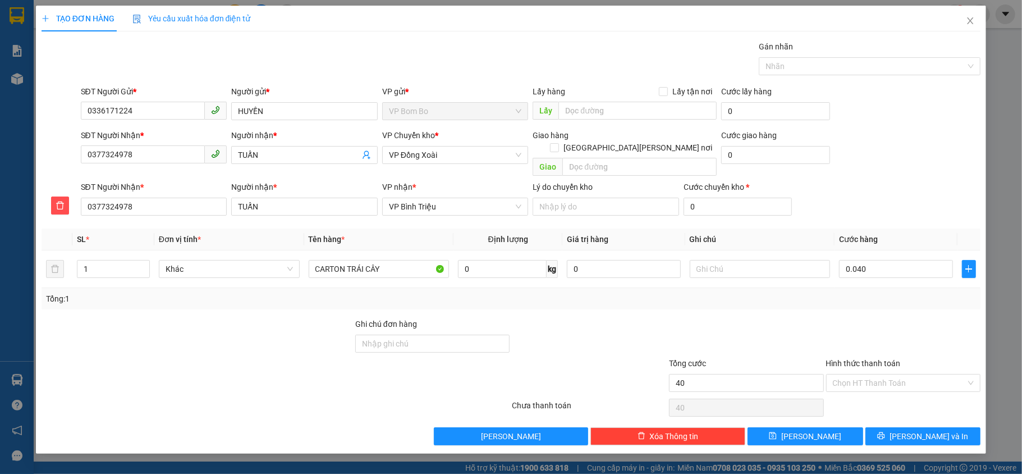
type input "40.000"
click at [892, 374] on input "Hình thức thanh toán" at bounding box center [900, 382] width 134 height 17
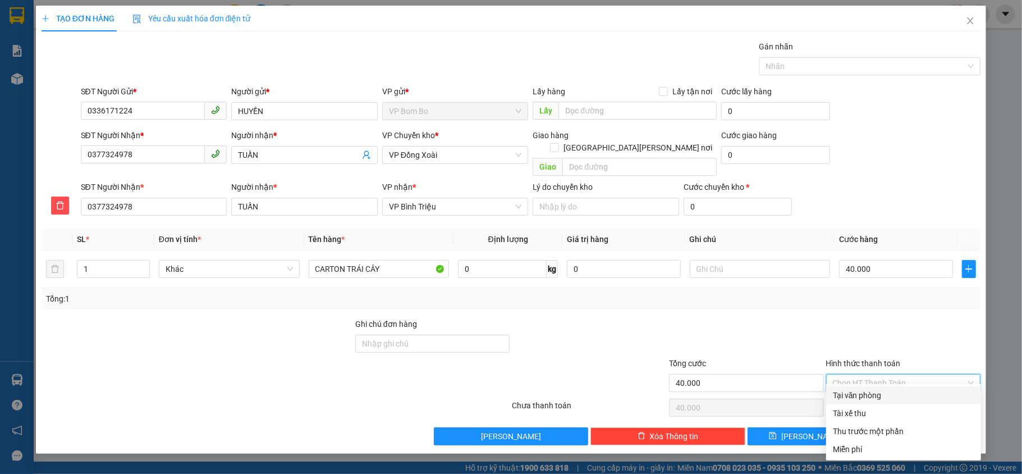
click at [899, 389] on div "Tại văn phòng" at bounding box center [903, 395] width 141 height 12
type input "0"
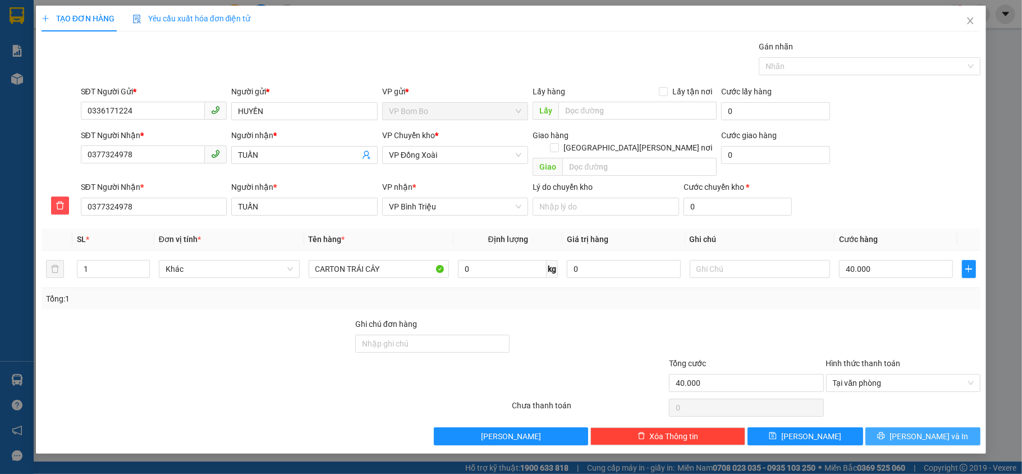
click at [914, 430] on span "[PERSON_NAME] và In" at bounding box center [929, 436] width 79 height 12
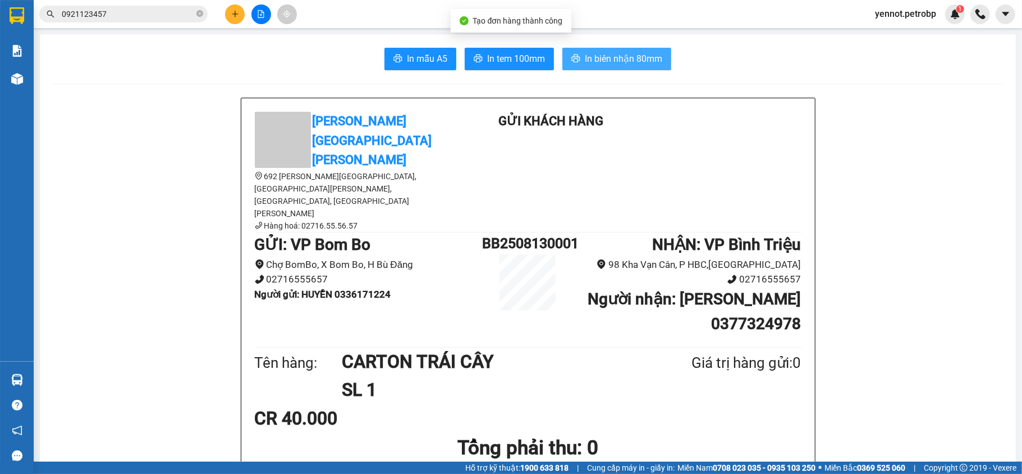
click at [623, 56] on span "In biên nhận 80mm" at bounding box center [623, 59] width 77 height 14
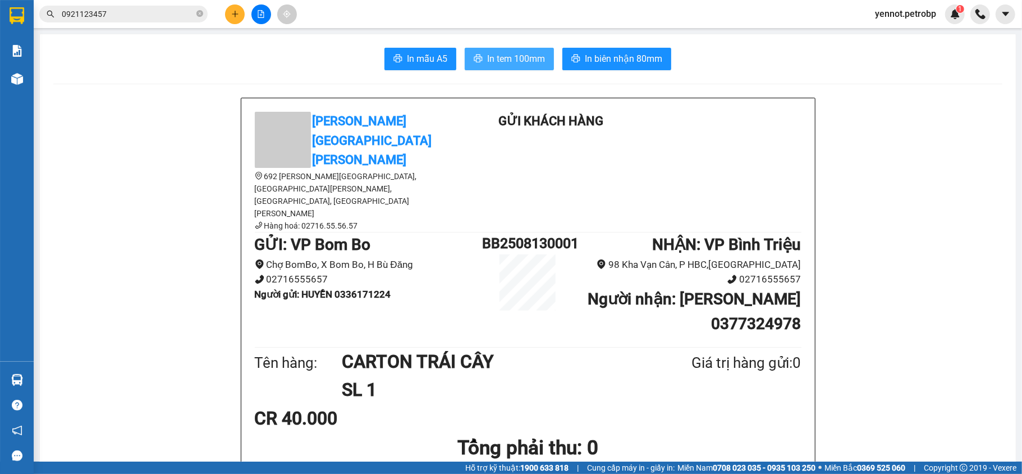
click at [492, 59] on span "In tem 100mm" at bounding box center [516, 59] width 58 height 14
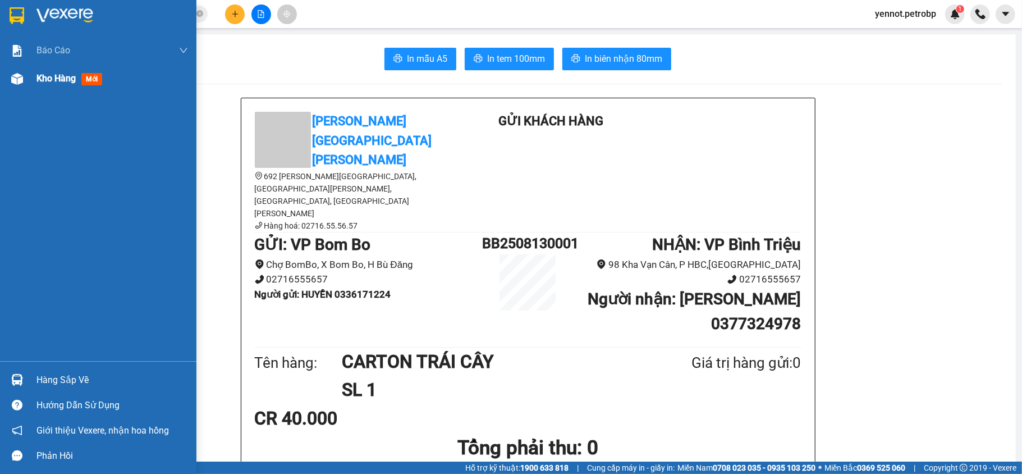
click at [19, 79] on img at bounding box center [17, 79] width 12 height 12
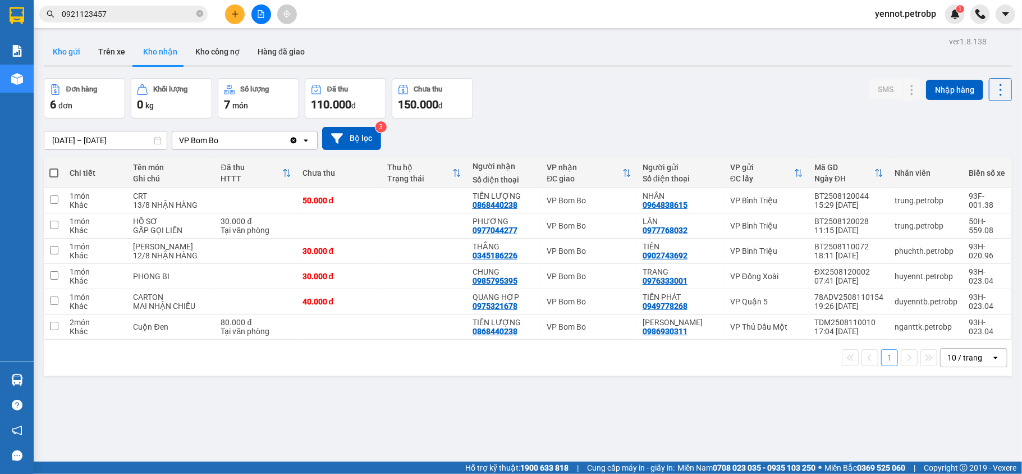
click at [56, 45] on button "Kho gửi" at bounding box center [66, 51] width 45 height 27
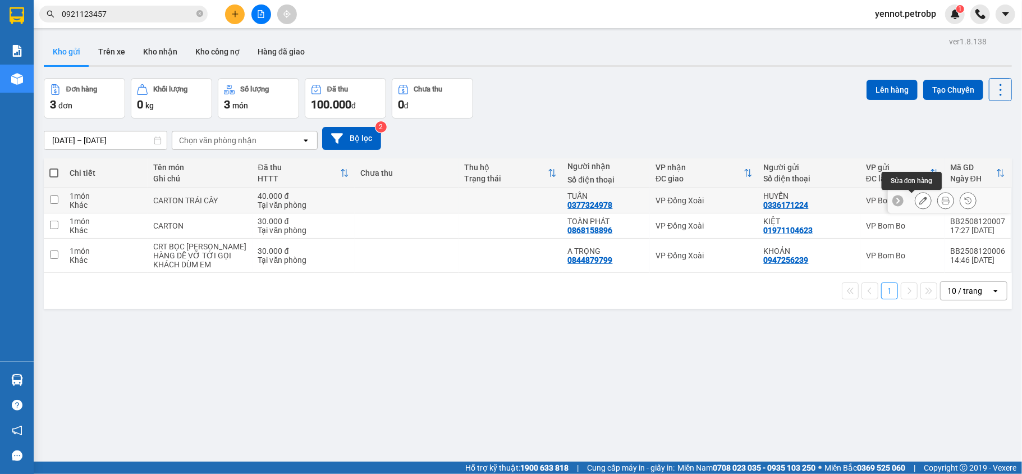
click at [919, 204] on icon at bounding box center [923, 200] width 8 height 8
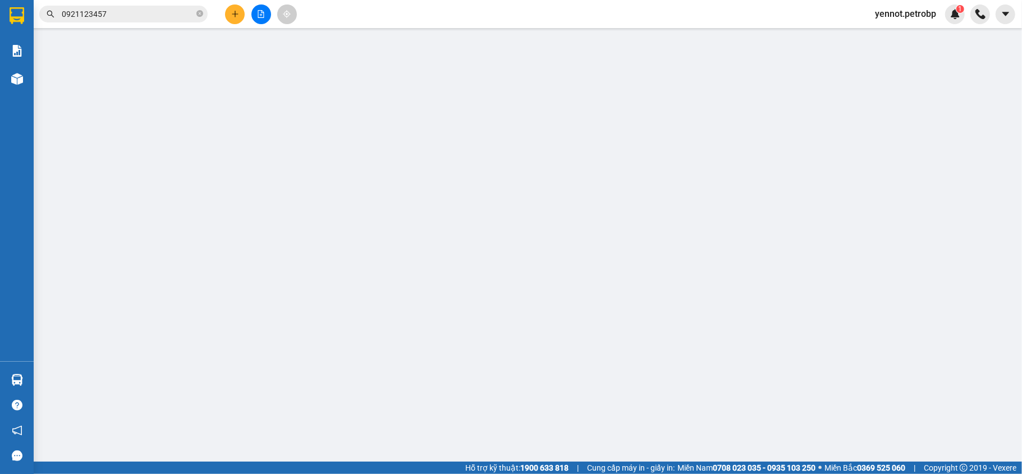
type input "0336171224"
type input "HUYỀN"
type input "0377324978"
type input "TUẤN"
type input "40.000"
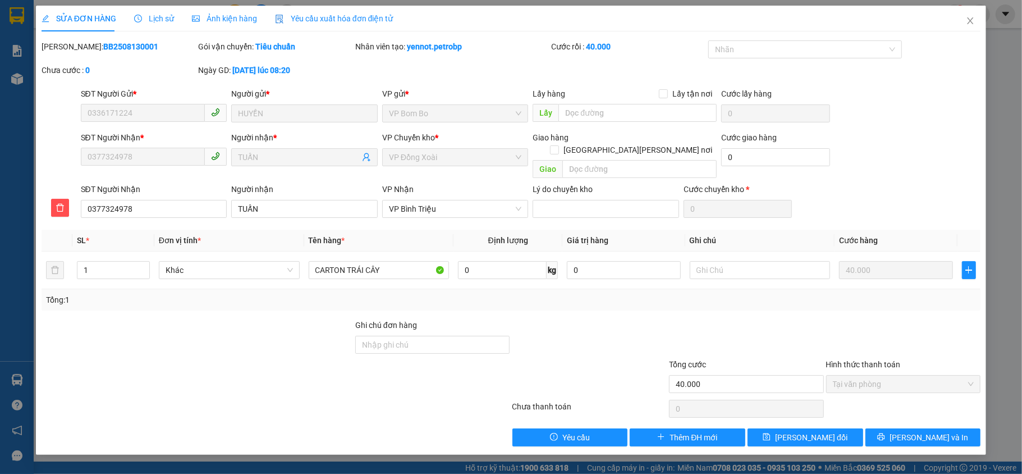
drag, startPoint x: 70, startPoint y: 41, endPoint x: 128, endPoint y: 45, distance: 58.0
click at [128, 45] on div "Mã ĐH: BB2508130001" at bounding box center [119, 46] width 155 height 12
copy b "BB2508130001"
